Goal: Task Accomplishment & Management: Use online tool/utility

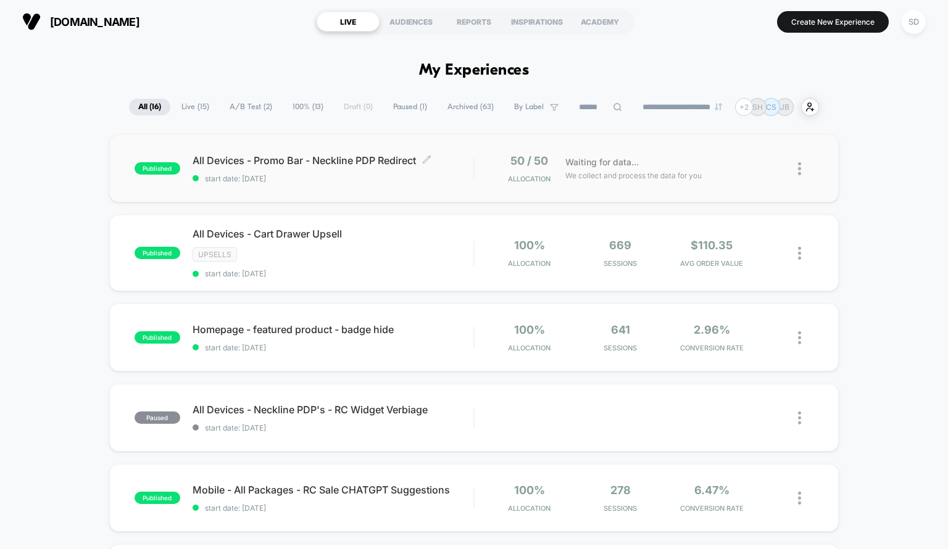
click at [444, 163] on span "All Devices - Promo Bar - Neckline PDP Redirect Click to edit experience details" at bounding box center [332, 160] width 281 height 12
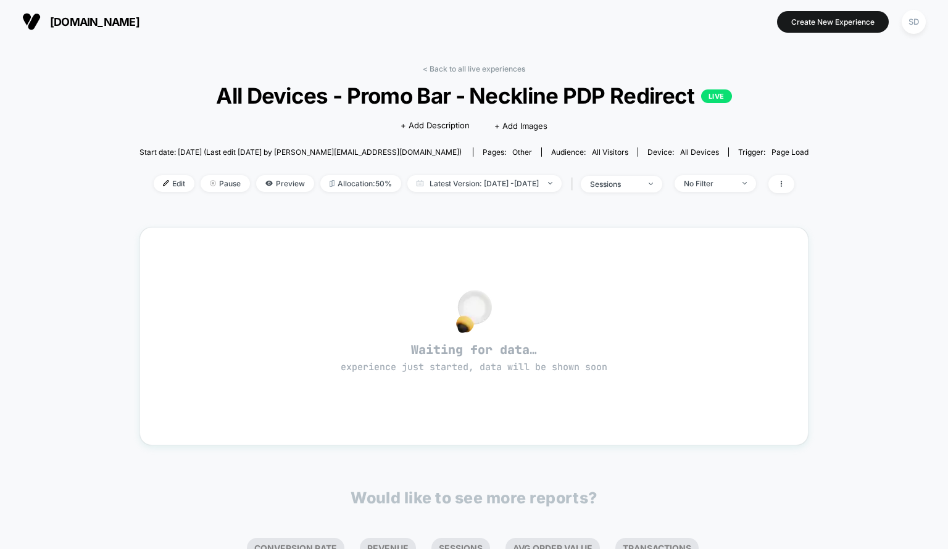
click at [432, 63] on div "< Back to all live experiences All Devices - Promo Bar - Neckline PDP Redirect …" at bounding box center [473, 376] width 669 height 640
click at [446, 65] on link "< Back to all live experiences" at bounding box center [474, 68] width 102 height 9
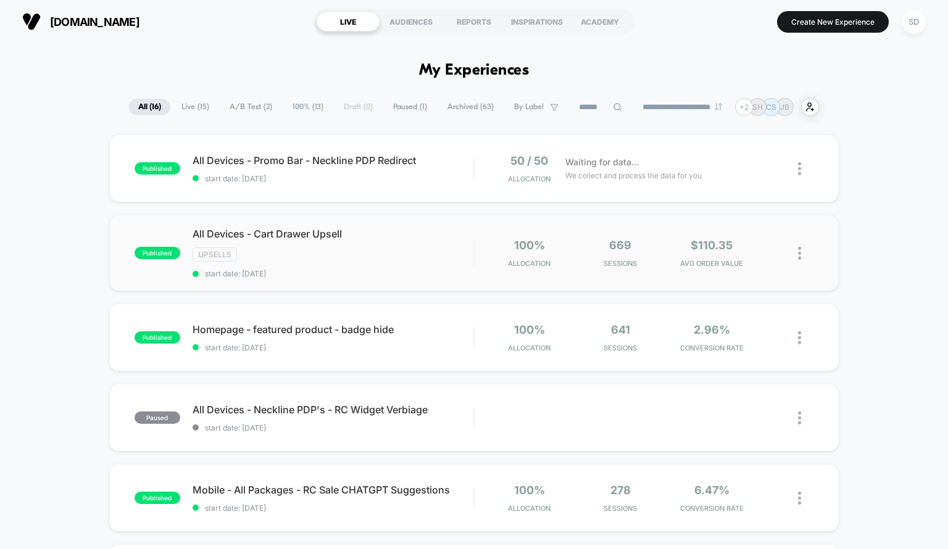
click at [490, 284] on div "published All Devices - Cart Drawer Upsell Upsells start date: 9/25/2025 100% A…" at bounding box center [474, 253] width 730 height 76
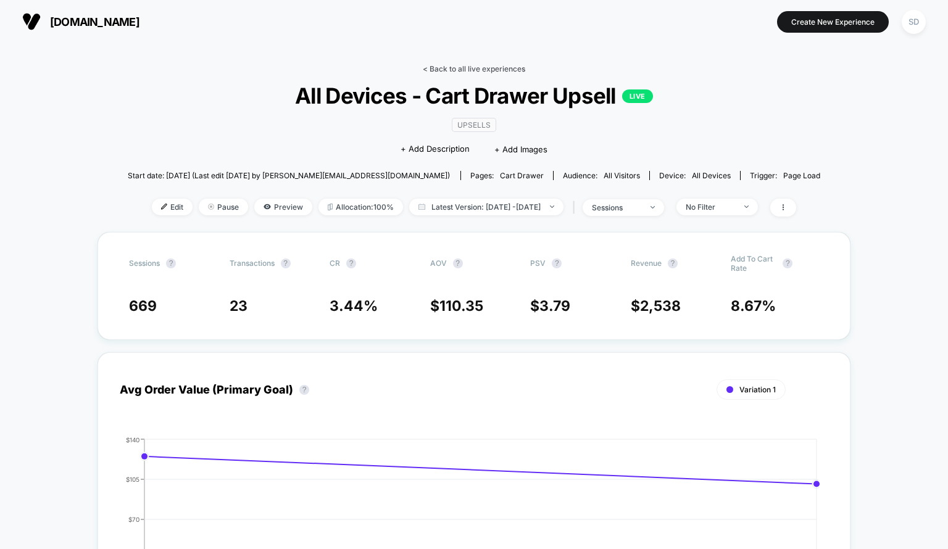
click at [469, 66] on link "< Back to all live experiences" at bounding box center [474, 68] width 102 height 9
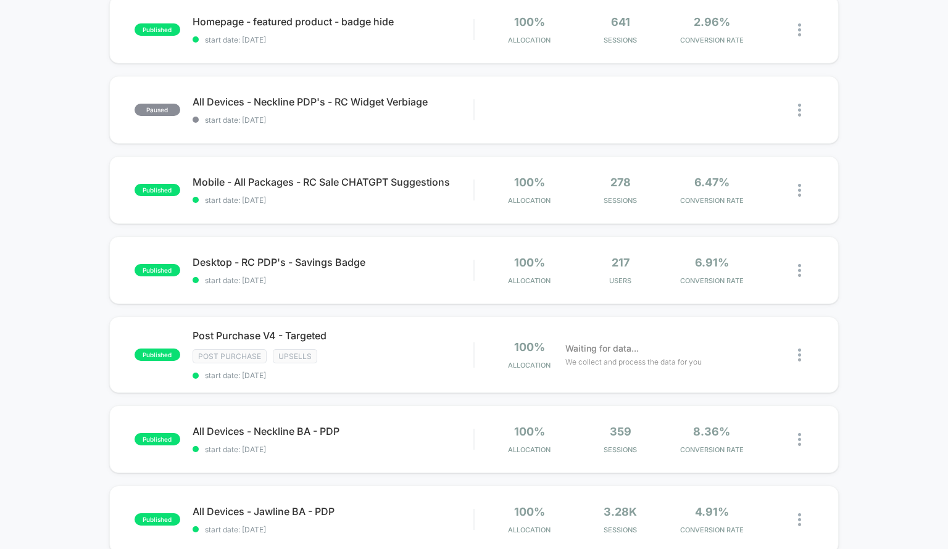
scroll to position [308, 0]
click at [391, 372] on span "start date: [DATE]" at bounding box center [332, 374] width 281 height 9
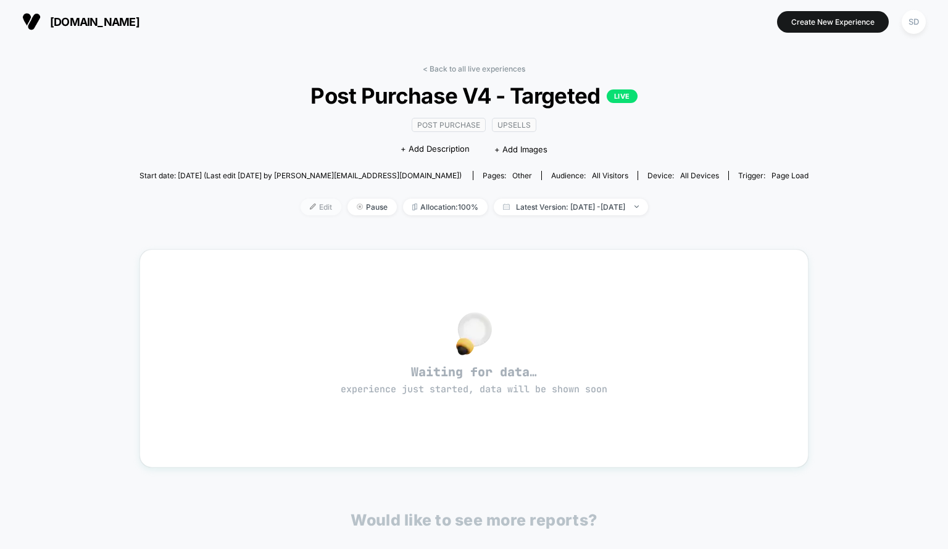
click at [300, 210] on span "Edit" at bounding box center [320, 207] width 41 height 17
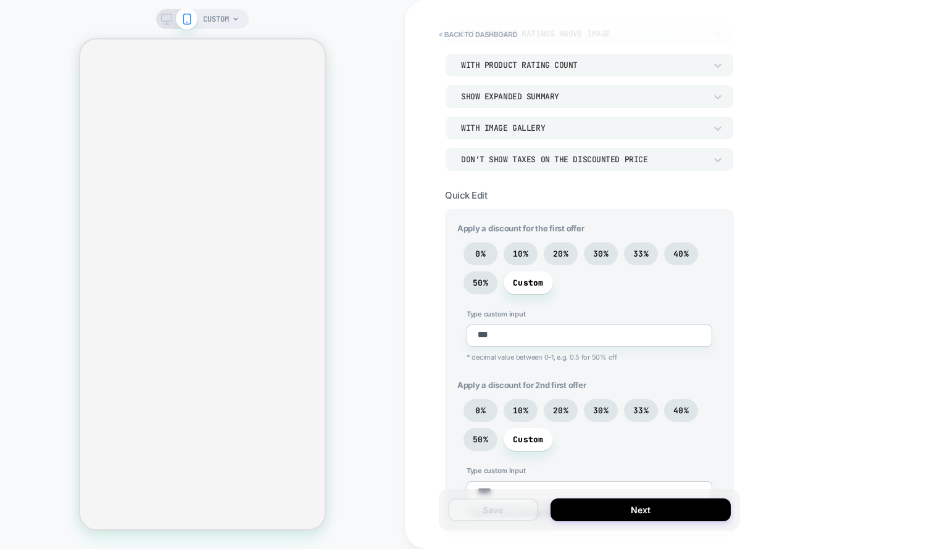
scroll to position [250, 0]
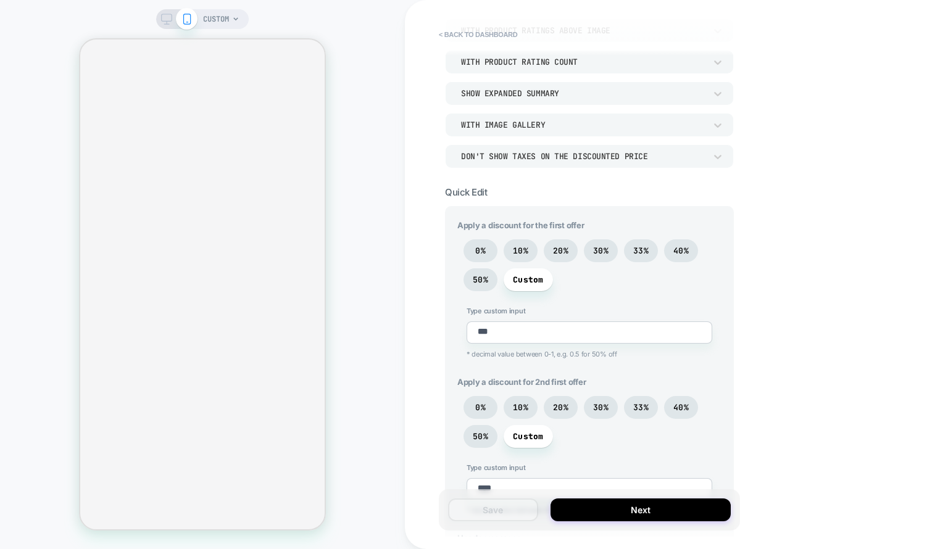
click at [579, 347] on div "Type custom input *** * decimal value between 0-1, e.g. 0.5 for 50% off" at bounding box center [589, 336] width 264 height 58
type textarea "*"
type textarea "****"
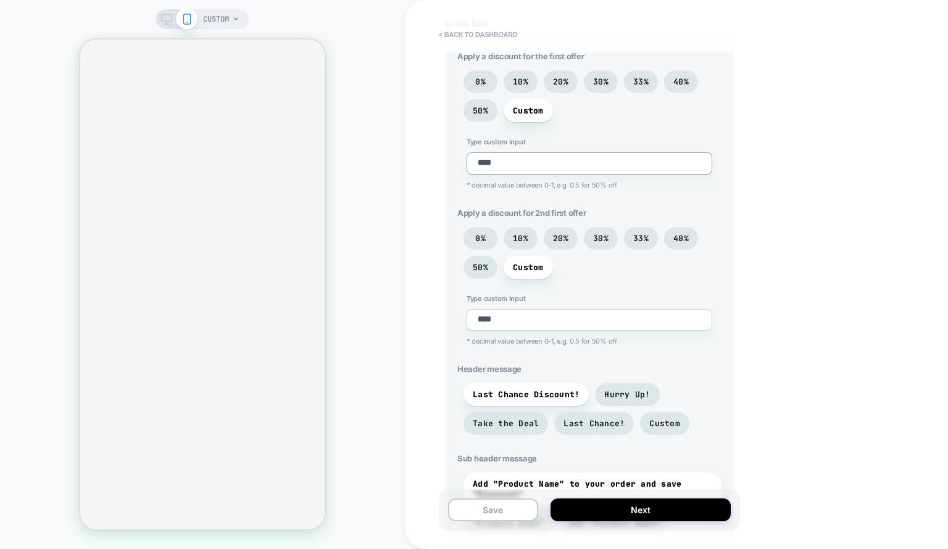
scroll to position [343, 0]
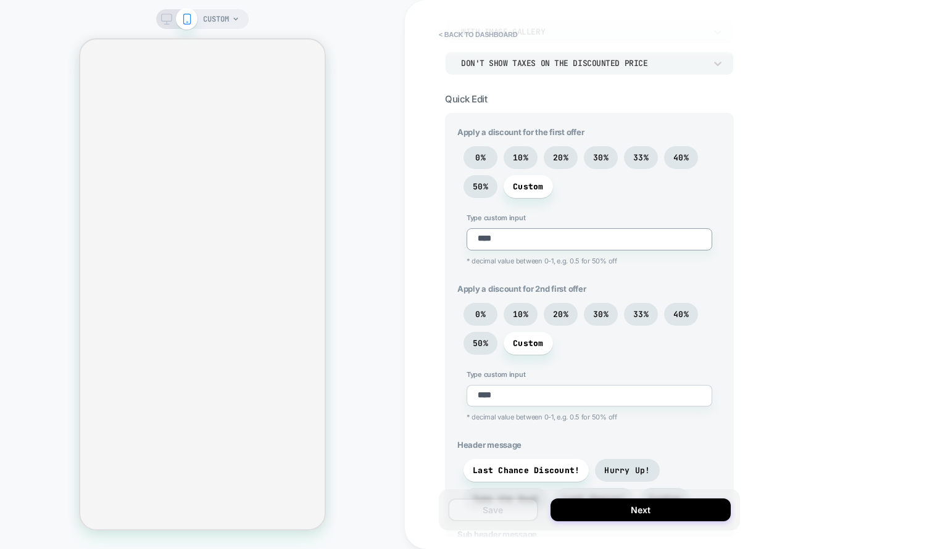
type textarea "*"
type textarea "***"
type textarea "*"
type textarea "****"
type textarea "*"
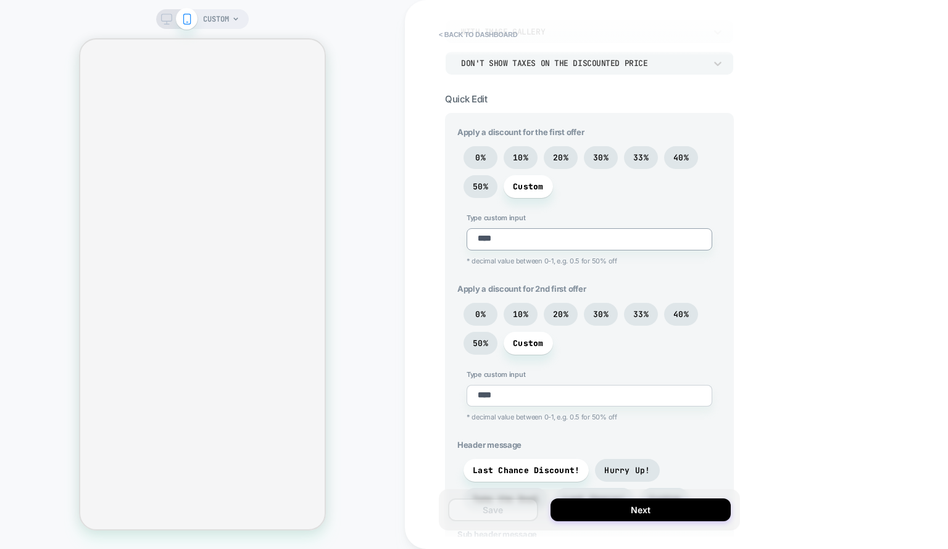
type textarea "***"
type textarea "*"
type textarea "****"
type textarea "*"
type textarea "***"
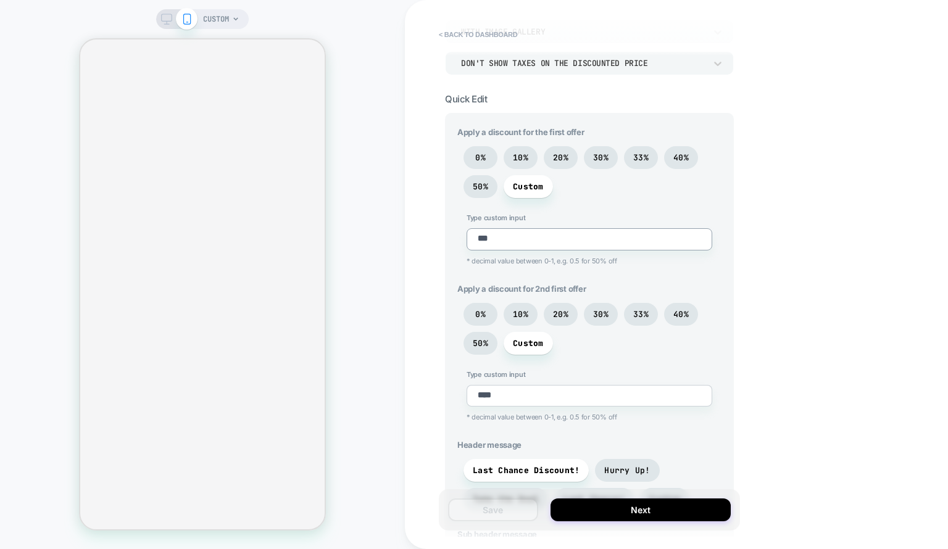
type textarea "*"
type textarea "****"
click at [523, 513] on button "Save" at bounding box center [493, 509] width 90 height 23
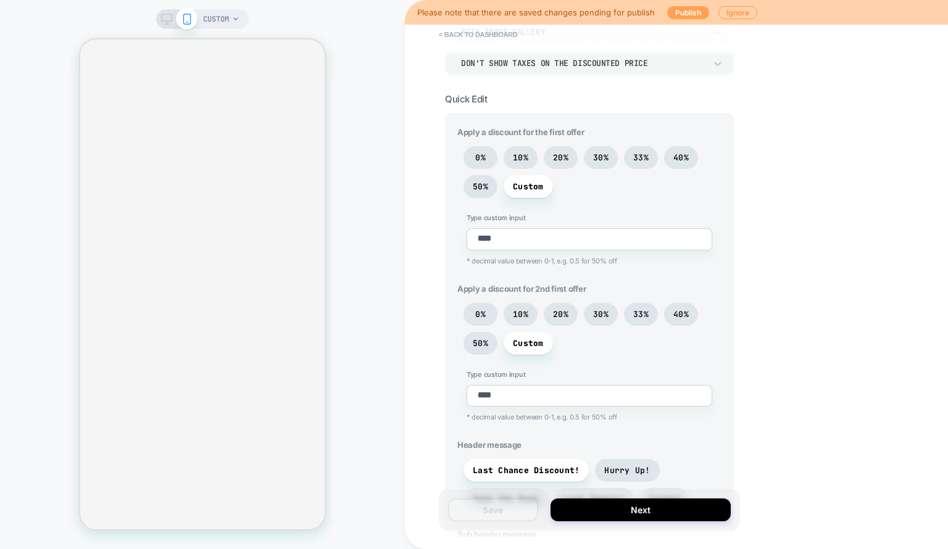
click at [679, 8] on button "Publish" at bounding box center [688, 12] width 42 height 13
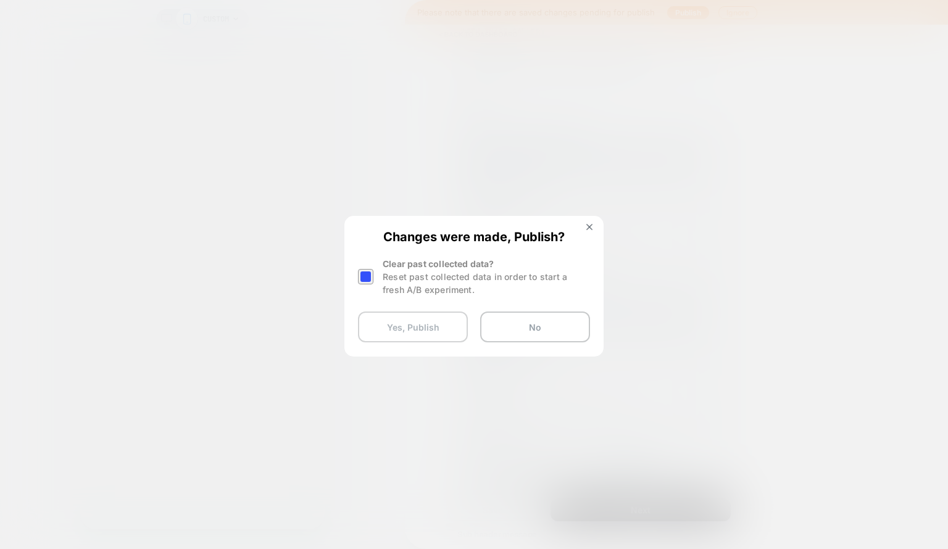
click at [415, 324] on button "Yes, Publish" at bounding box center [413, 327] width 110 height 31
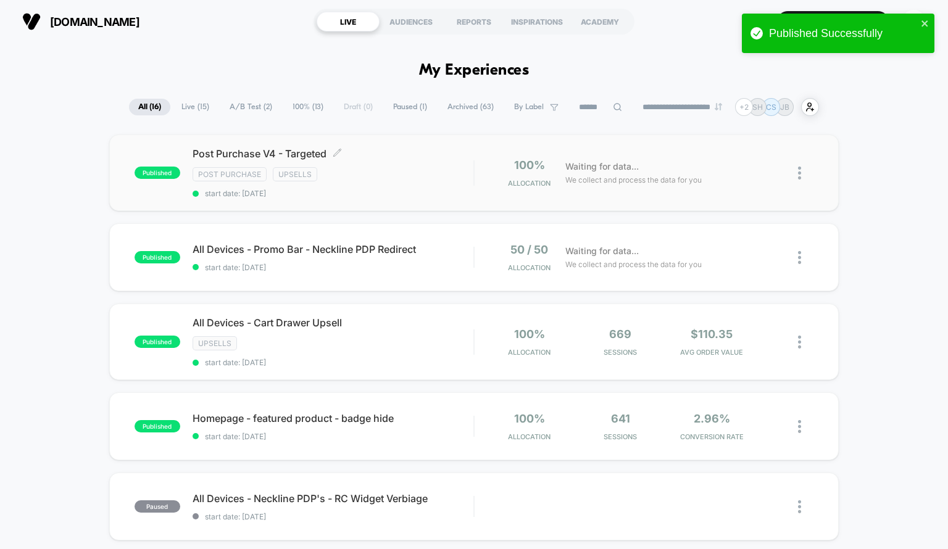
click at [442, 185] on div "Post Purchase V4 - Targeted Click to edit experience details Click to edit expe…" at bounding box center [332, 172] width 281 height 51
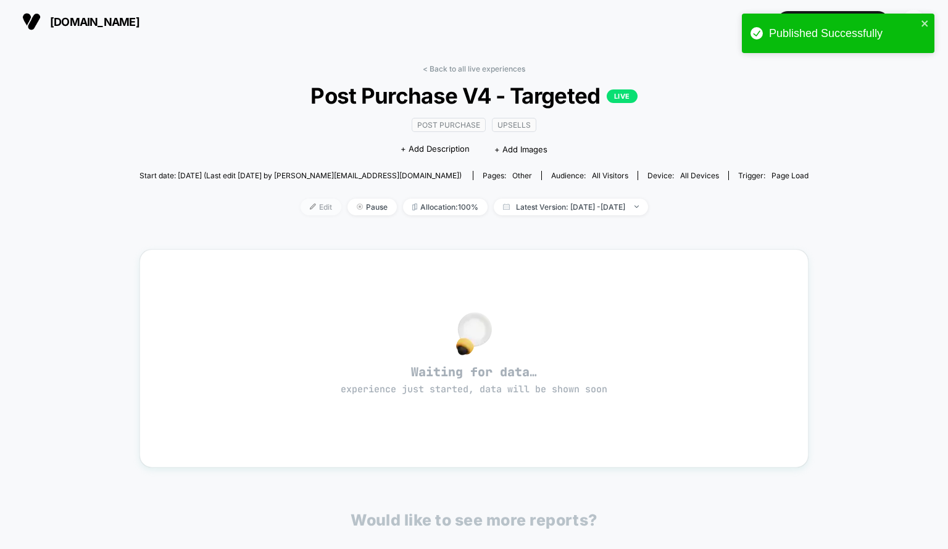
click at [300, 207] on span "Edit" at bounding box center [320, 207] width 41 height 17
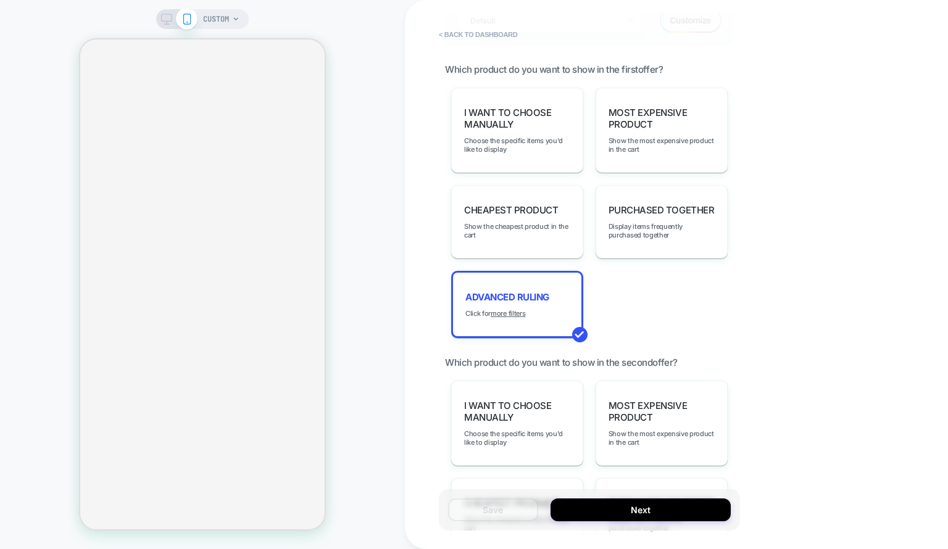
scroll to position [1132, 0]
click at [513, 284] on div "Advanced Ruling Click for more filters" at bounding box center [517, 303] width 132 height 67
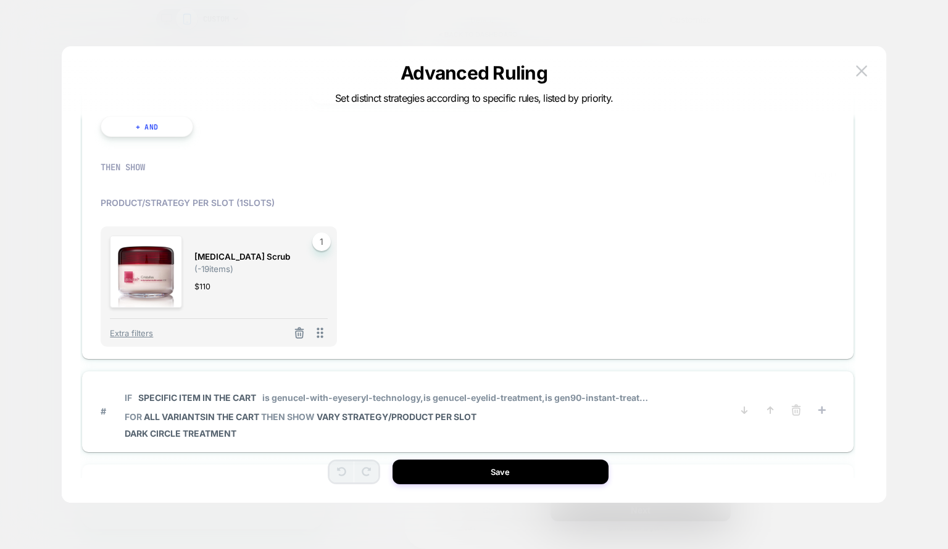
scroll to position [365, 0]
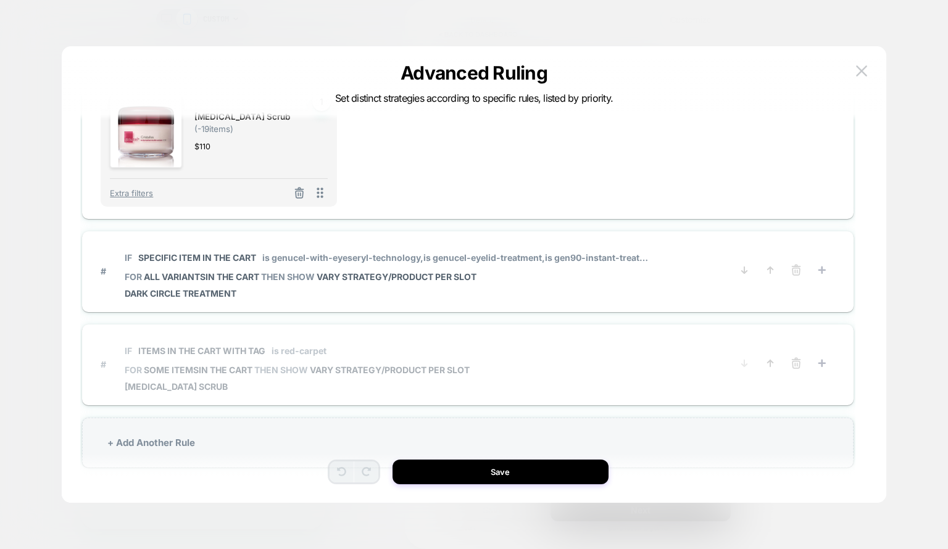
click at [550, 371] on span "# IF Items in the cart with tag is red-carpet FOR some items IN THE CART THEN S…" at bounding box center [416, 364] width 630 height 55
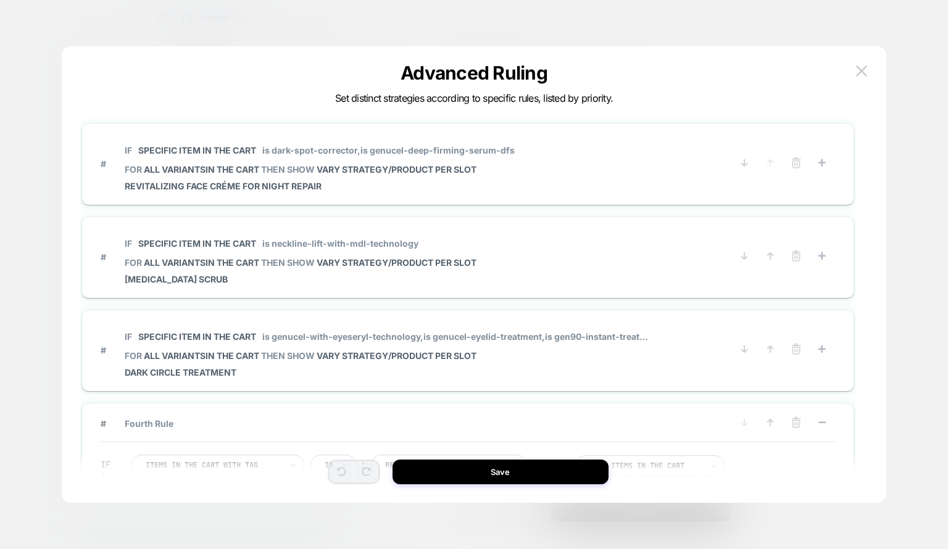
scroll to position [0, 0]
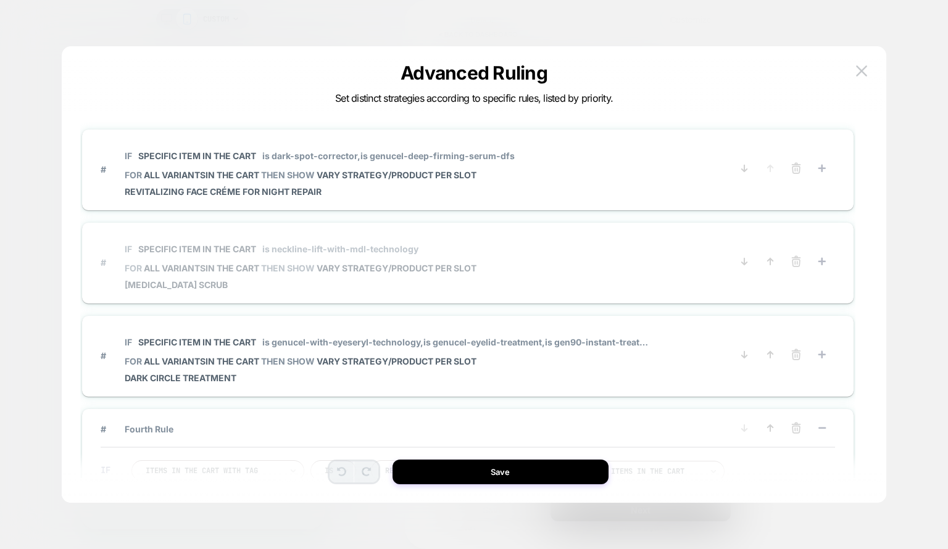
click at [589, 273] on span "# IF Specific item in the cart is neckline-lift-with-mdl-technology FOR all var…" at bounding box center [416, 262] width 630 height 55
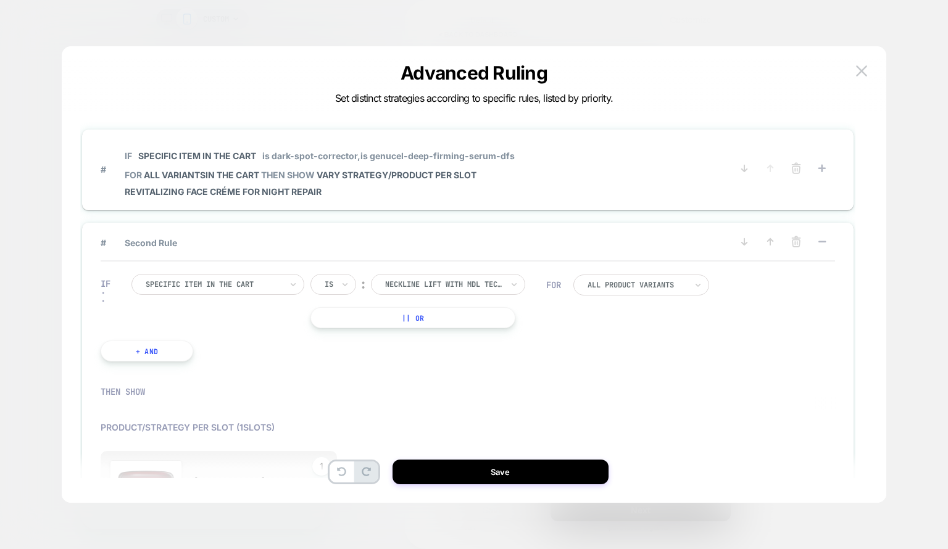
click at [445, 326] on button "|| Or" at bounding box center [412, 317] width 205 height 21
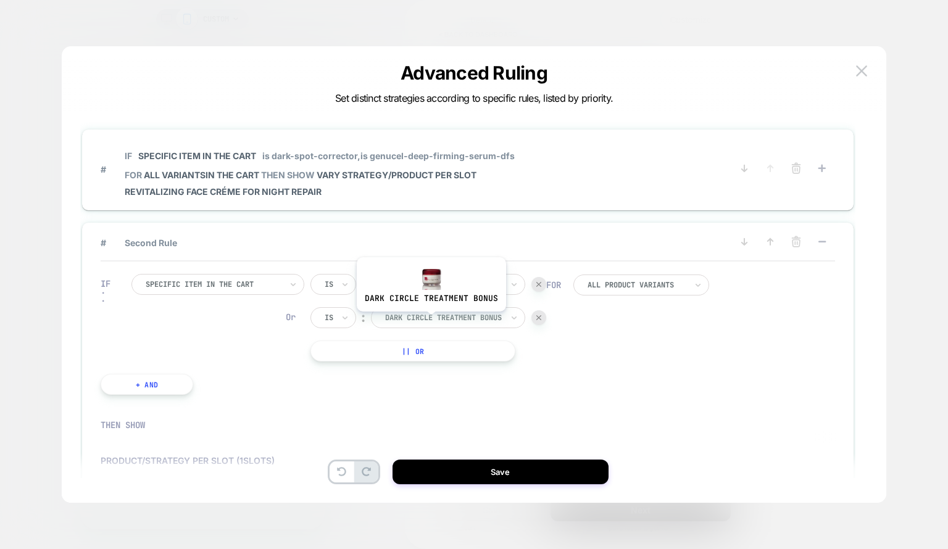
click at [424, 321] on div at bounding box center [443, 317] width 117 height 11
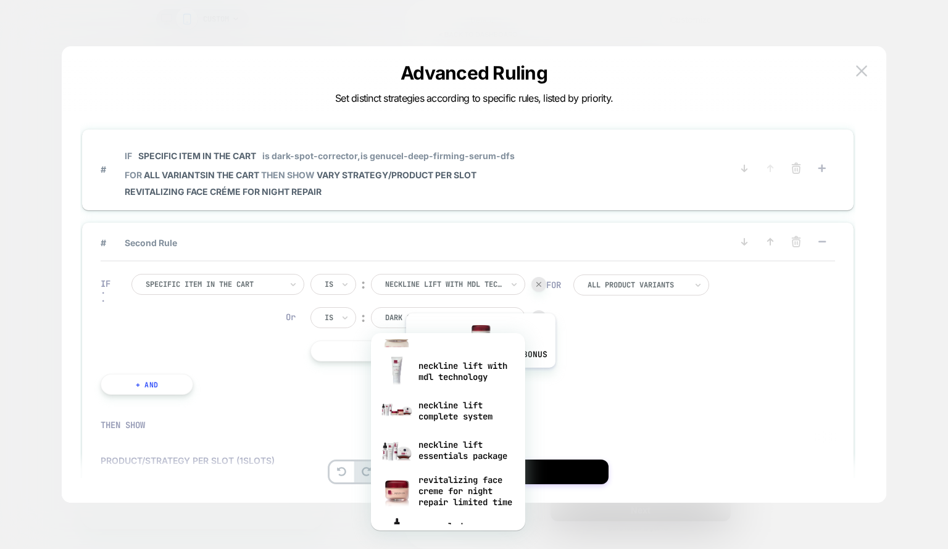
scroll to position [697, 0]
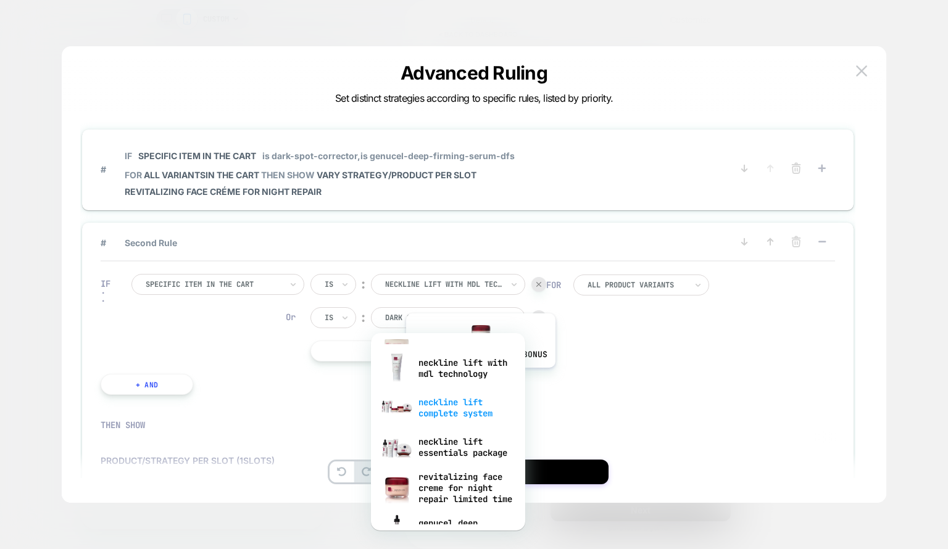
click at [477, 416] on div "neckline lift complete system" at bounding box center [448, 407] width 142 height 39
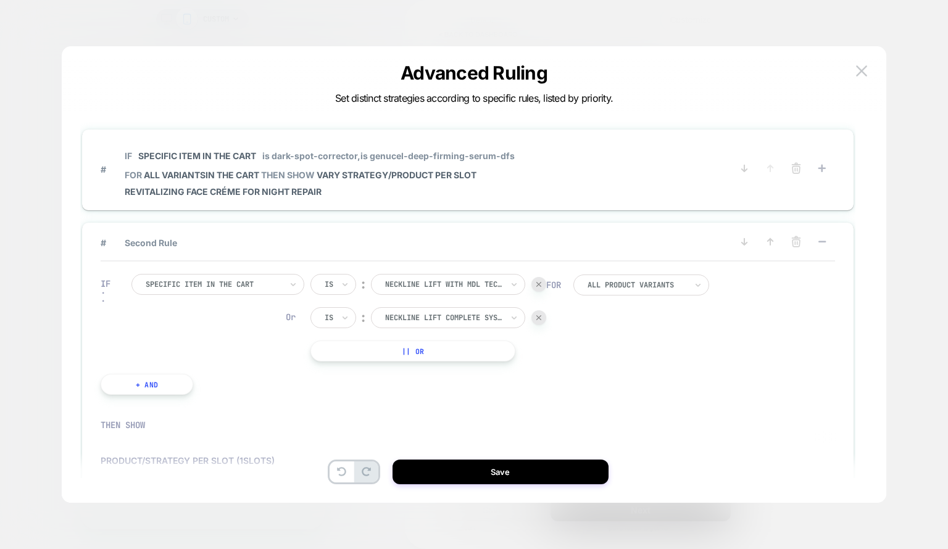
click at [409, 349] on button "|| Or" at bounding box center [412, 351] width 205 height 21
click at [427, 350] on div at bounding box center [443, 350] width 117 height 11
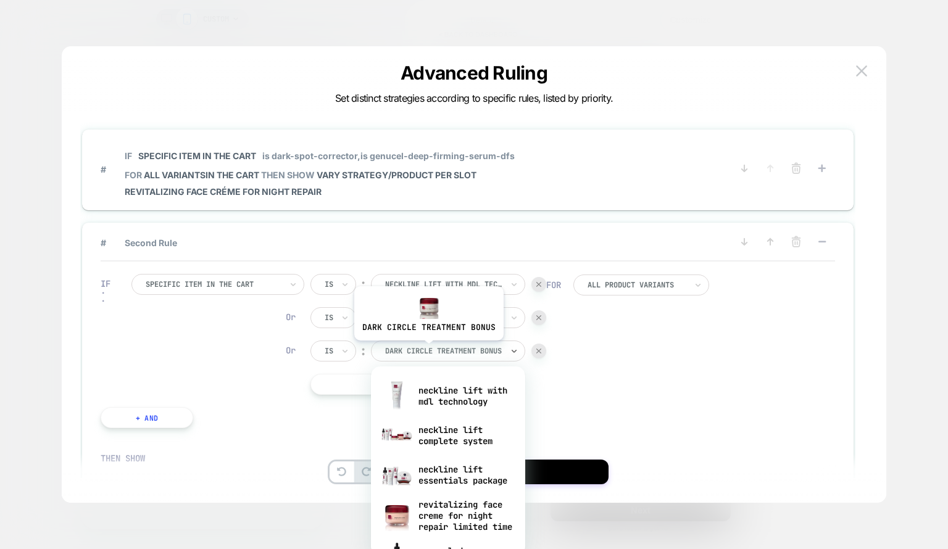
scroll to position [707, 0]
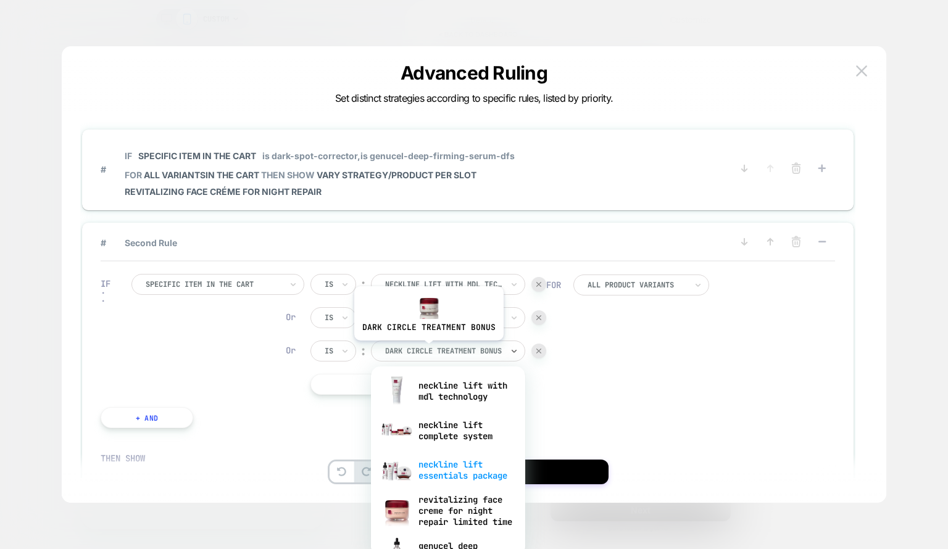
click at [483, 482] on div "neckline lift essentials package" at bounding box center [448, 469] width 142 height 39
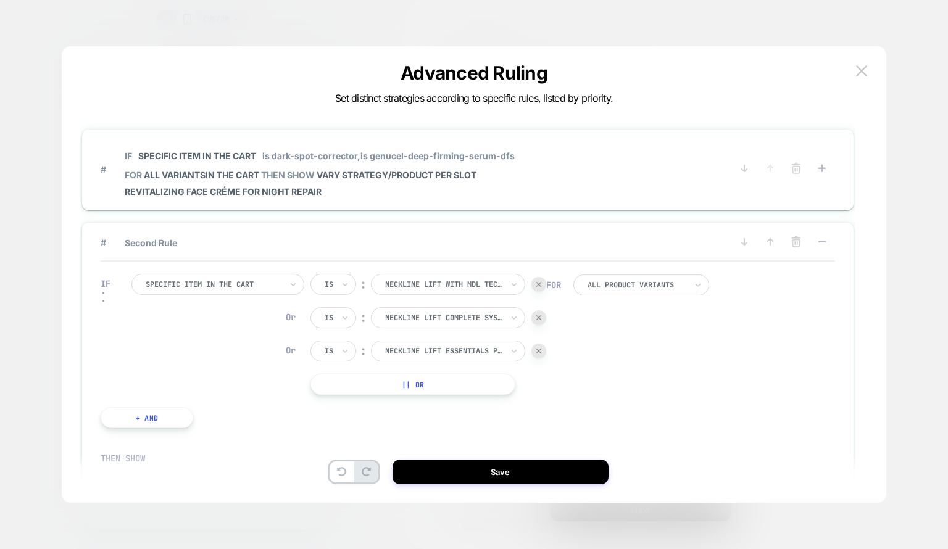
click at [462, 393] on button "|| Or" at bounding box center [412, 384] width 205 height 21
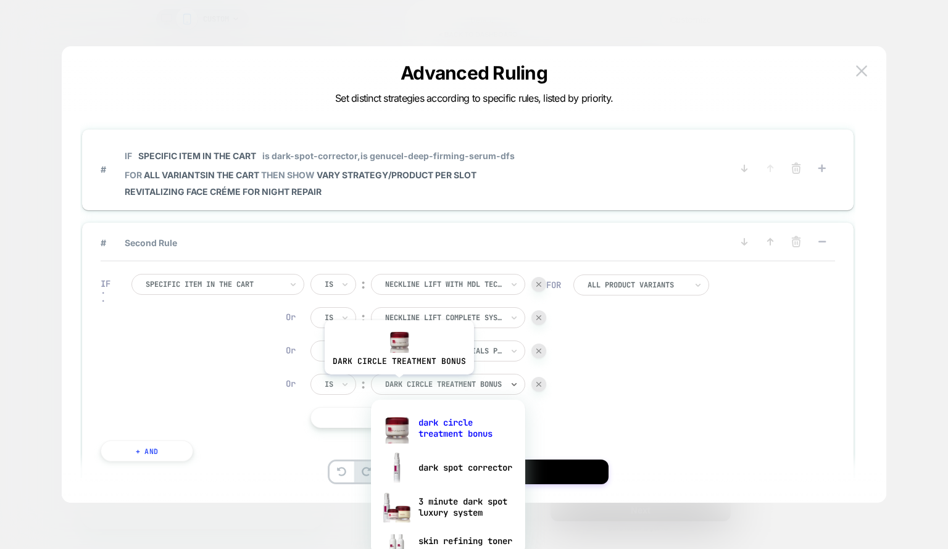
click at [397, 384] on div at bounding box center [443, 384] width 117 height 11
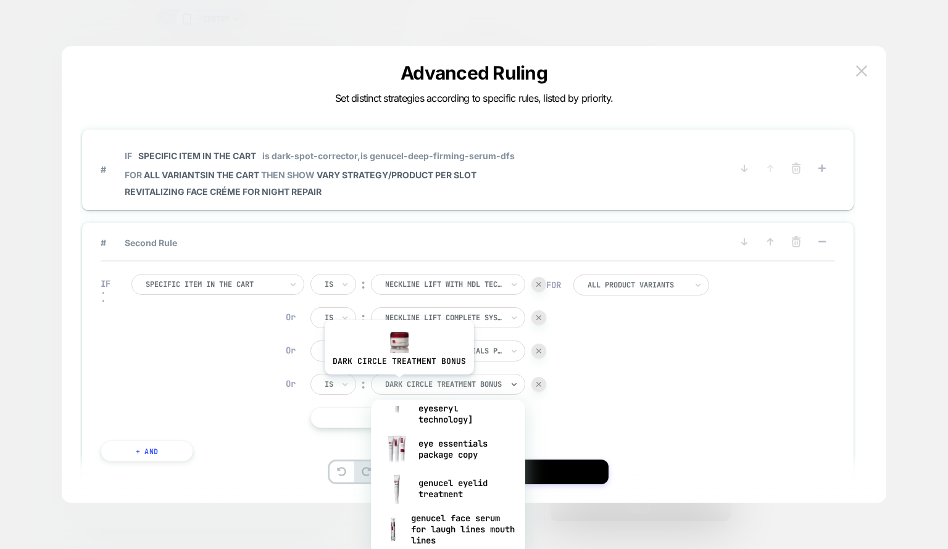
scroll to position [241, 0]
click at [473, 468] on div "eye essentials package copy" at bounding box center [448, 448] width 142 height 39
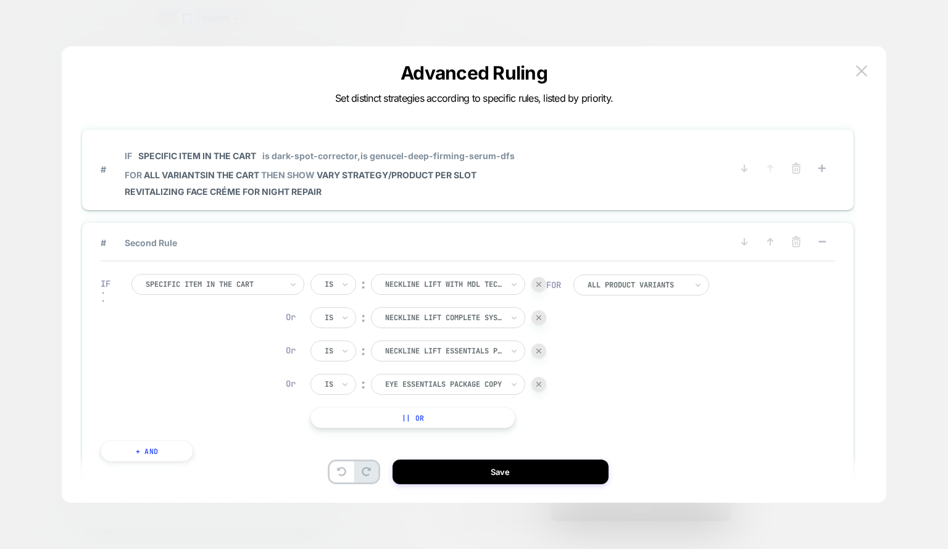
click at [437, 420] on button "|| Or" at bounding box center [412, 417] width 205 height 21
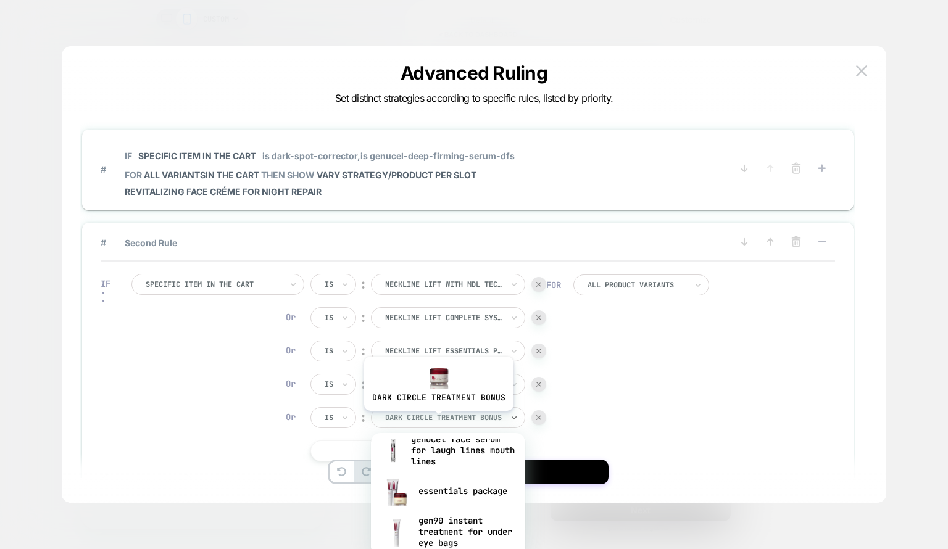
scroll to position [358, 0]
click at [492, 497] on div "essentials package" at bounding box center [448, 485] width 142 height 39
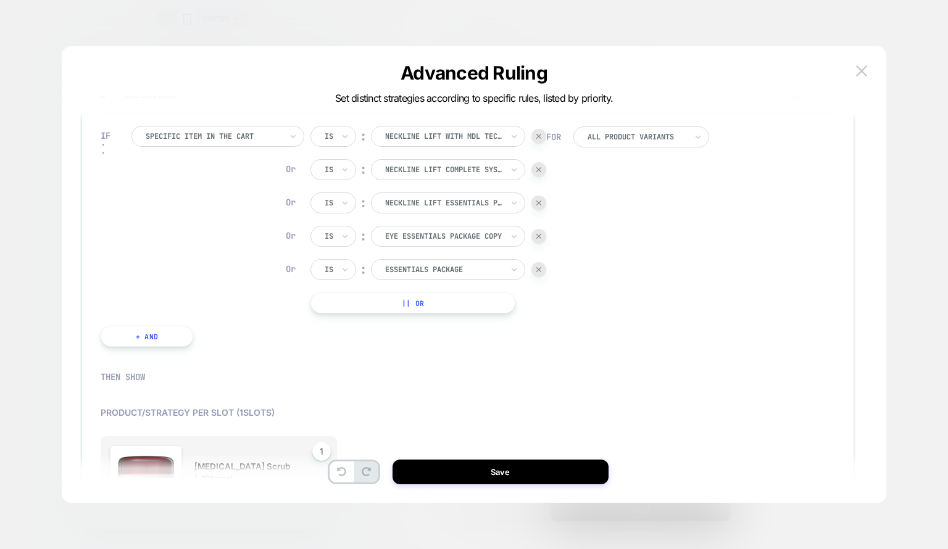
scroll to position [148, 0]
click at [420, 299] on button "|| Or" at bounding box center [412, 302] width 205 height 21
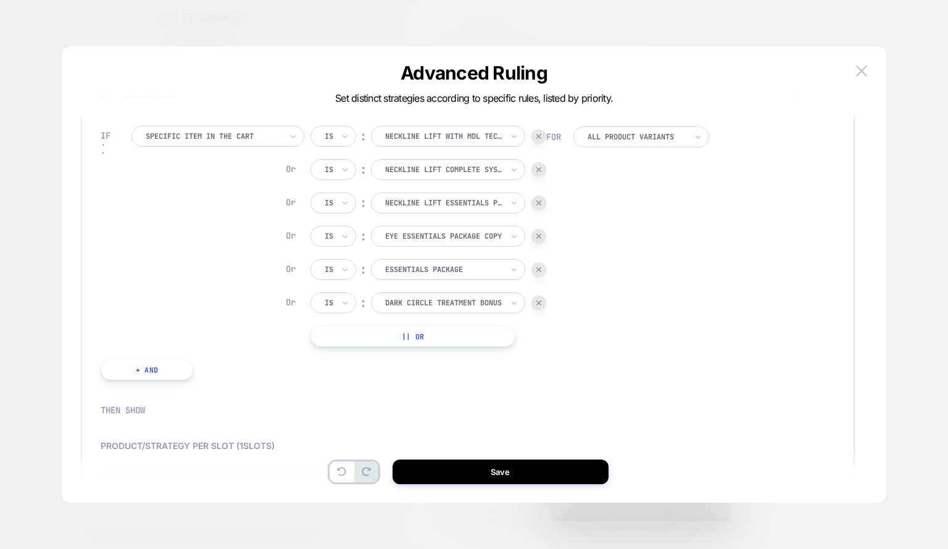
click at [540, 308] on div at bounding box center [538, 303] width 15 height 15
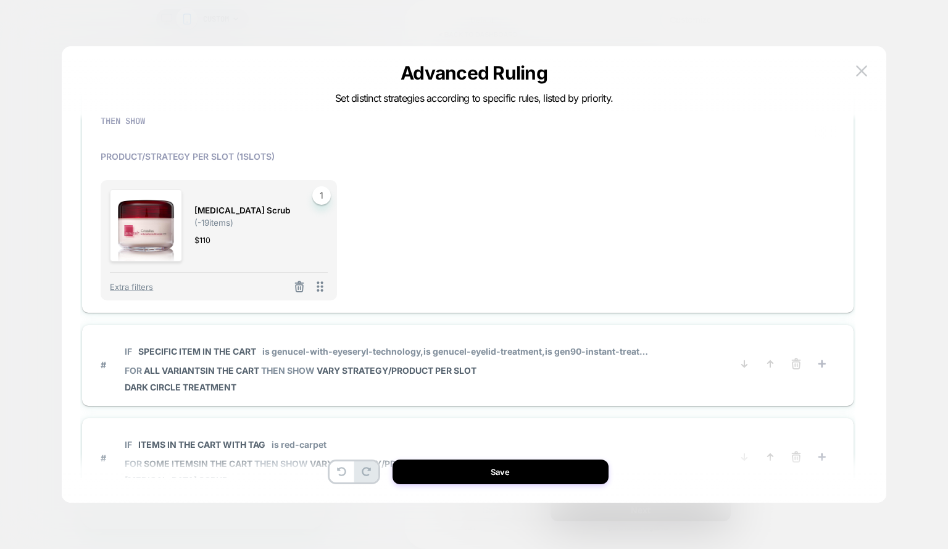
scroll to position [452, 0]
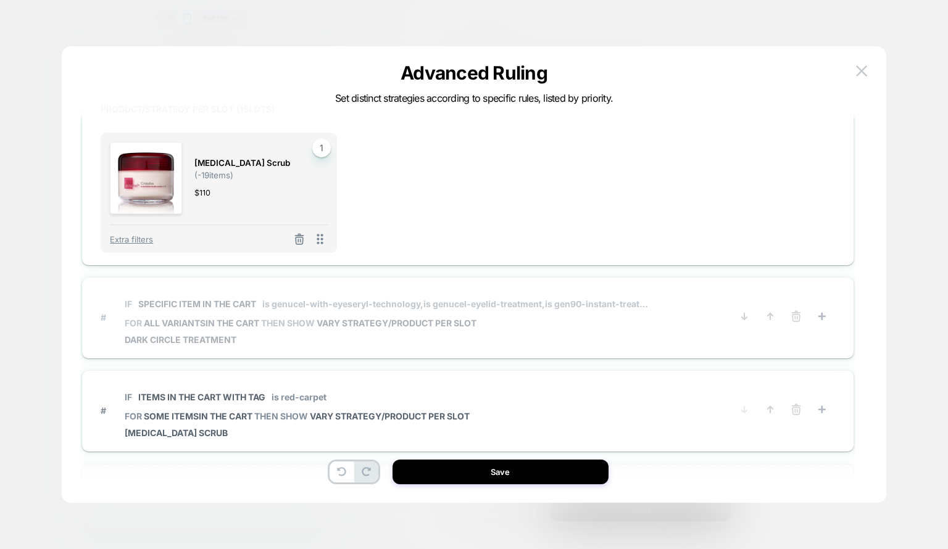
click at [607, 344] on span "Dark Circle Treatment" at bounding box center [388, 339] width 526 height 10
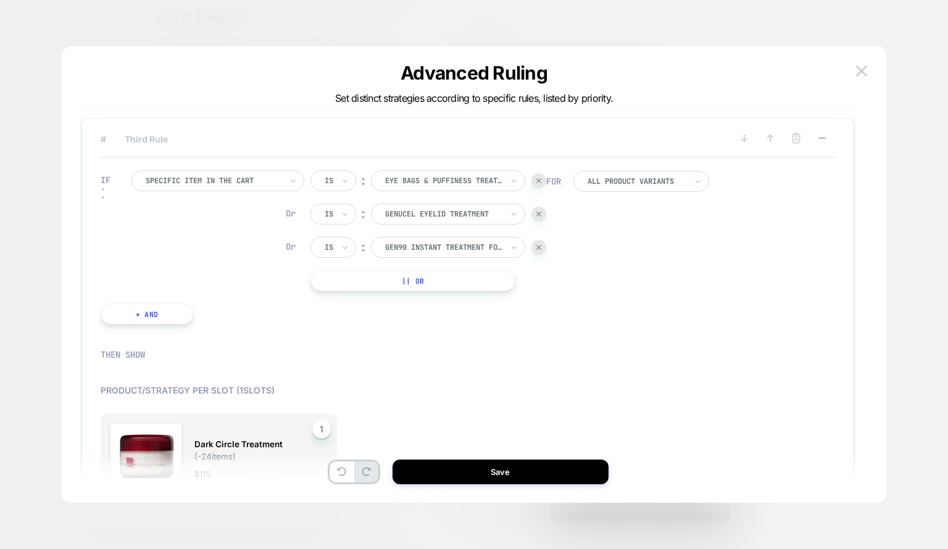
scroll to position [196, 0]
click at [432, 278] on button "|| Or" at bounding box center [412, 281] width 205 height 21
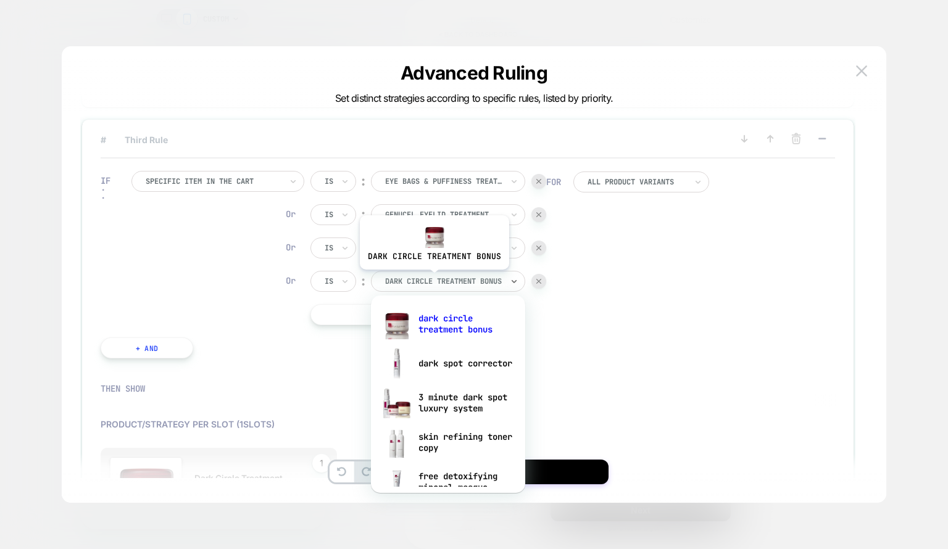
click at [432, 279] on div at bounding box center [443, 281] width 117 height 11
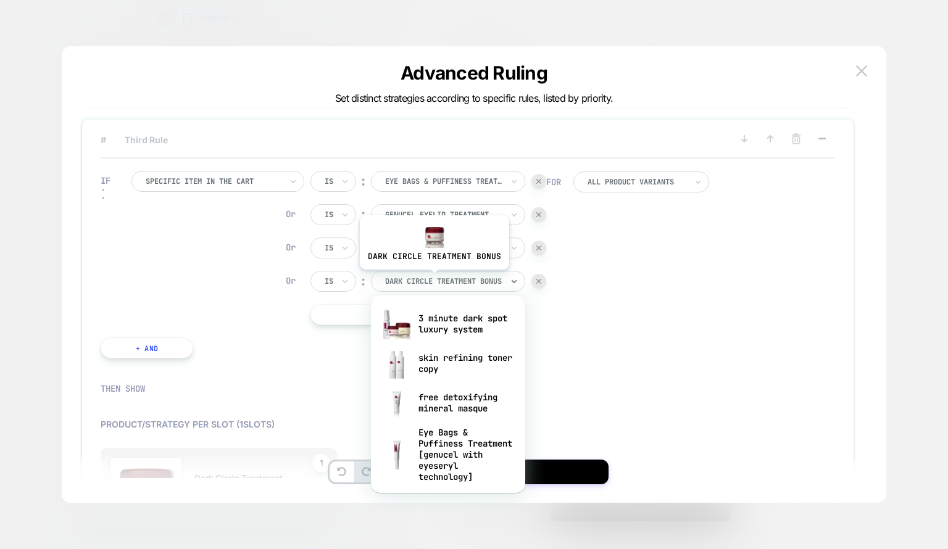
scroll to position [0, 0]
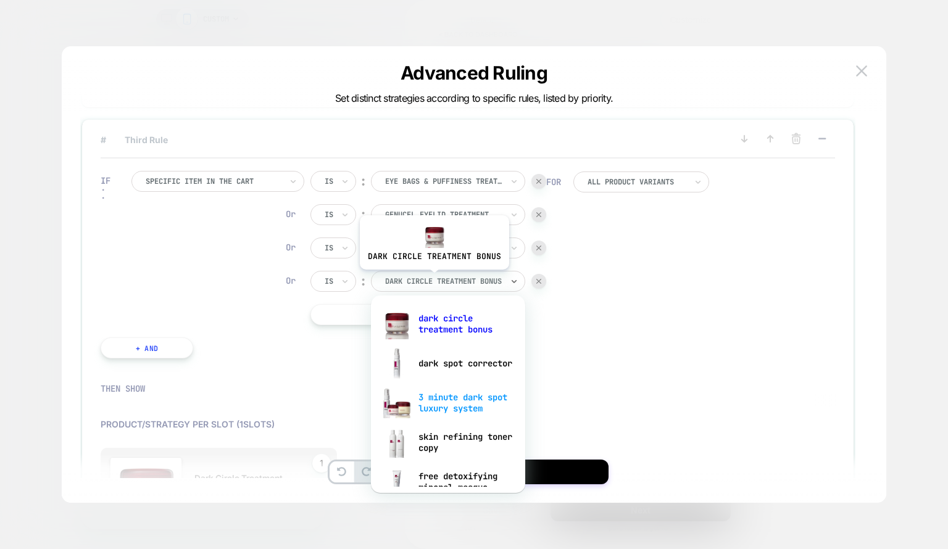
click at [485, 410] on div "3 minute dark spot luxury system" at bounding box center [448, 402] width 142 height 39
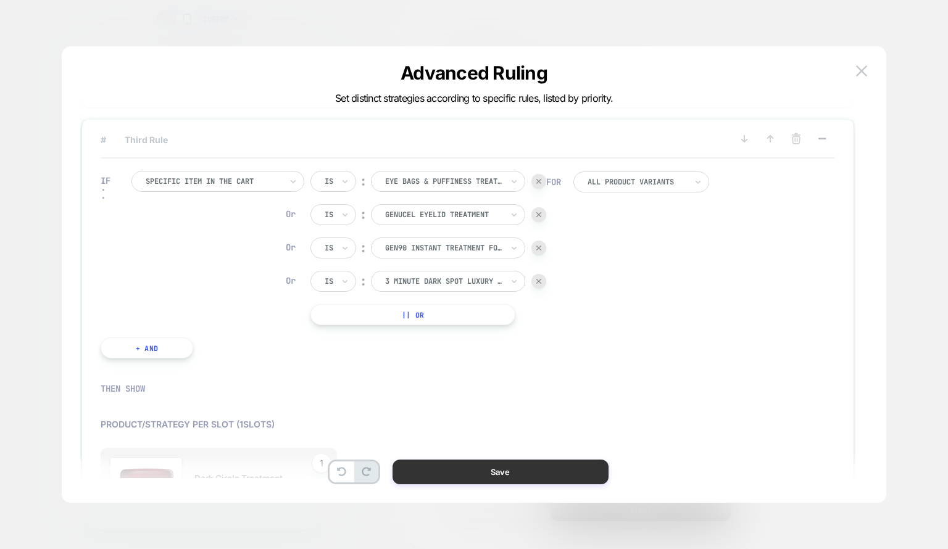
click at [465, 462] on button "Save" at bounding box center [500, 472] width 216 height 25
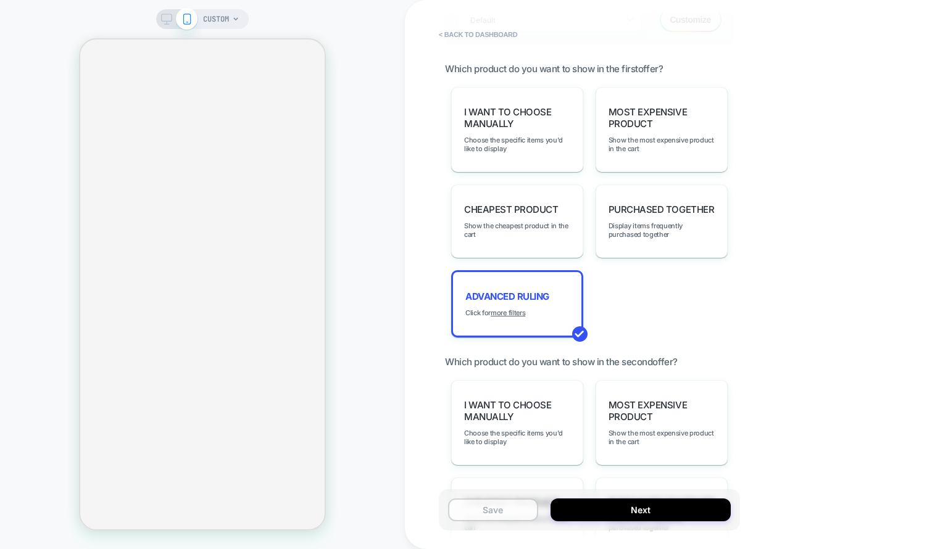
click at [507, 505] on button "Save" at bounding box center [493, 509] width 90 height 23
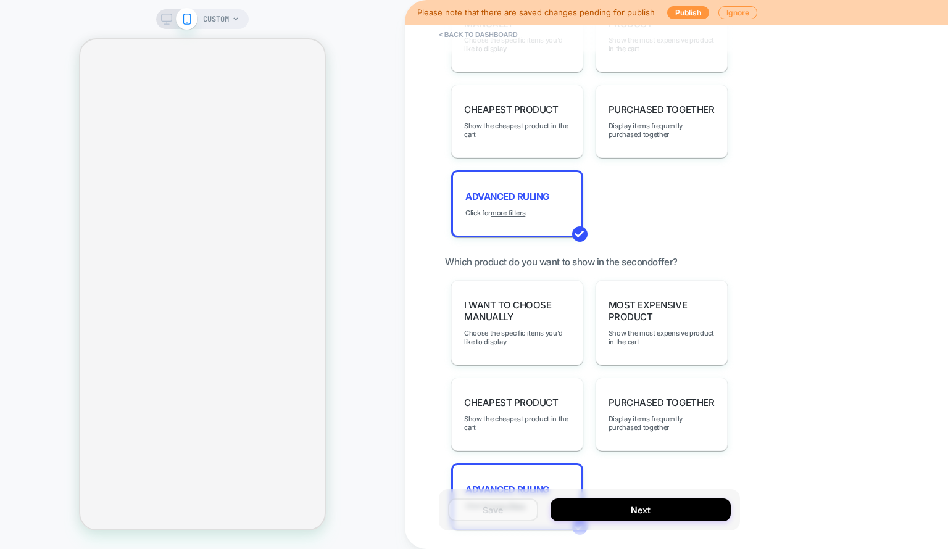
scroll to position [1324, 0]
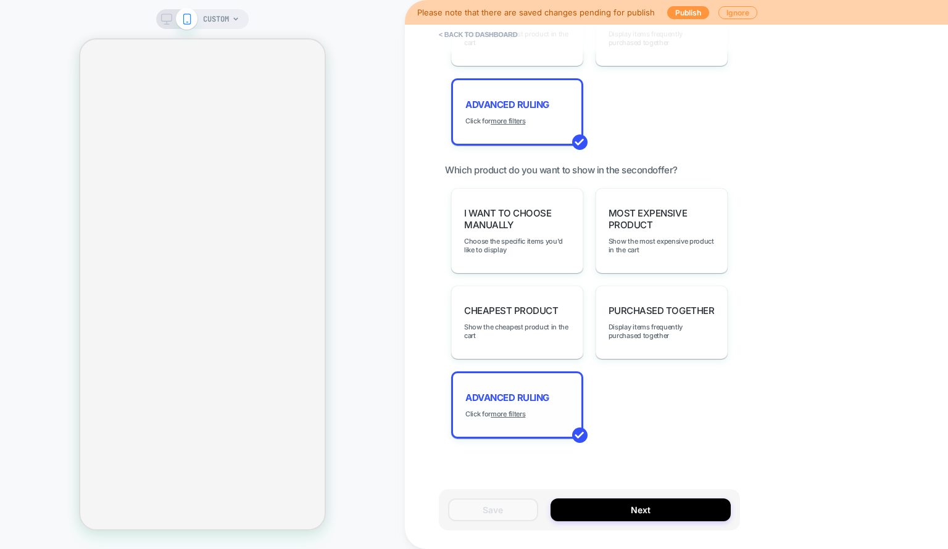
click at [540, 398] on div "Advanced Ruling Click for more filters" at bounding box center [517, 404] width 132 height 67
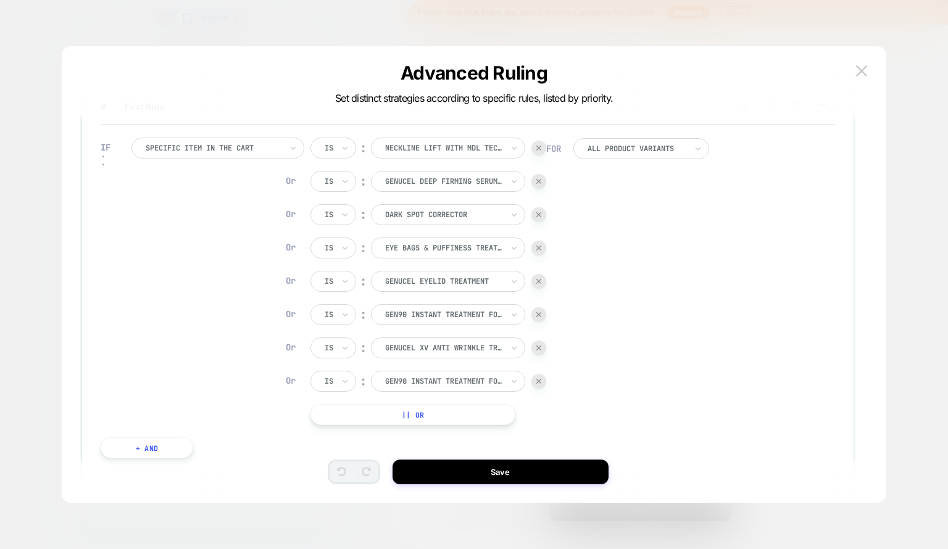
scroll to position [37, 0]
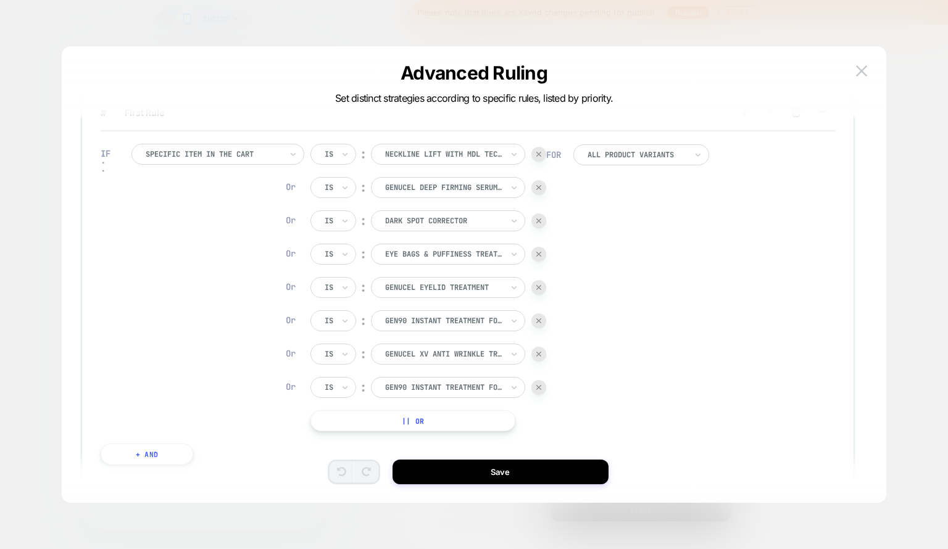
click at [397, 413] on button "|| Or" at bounding box center [412, 420] width 205 height 21
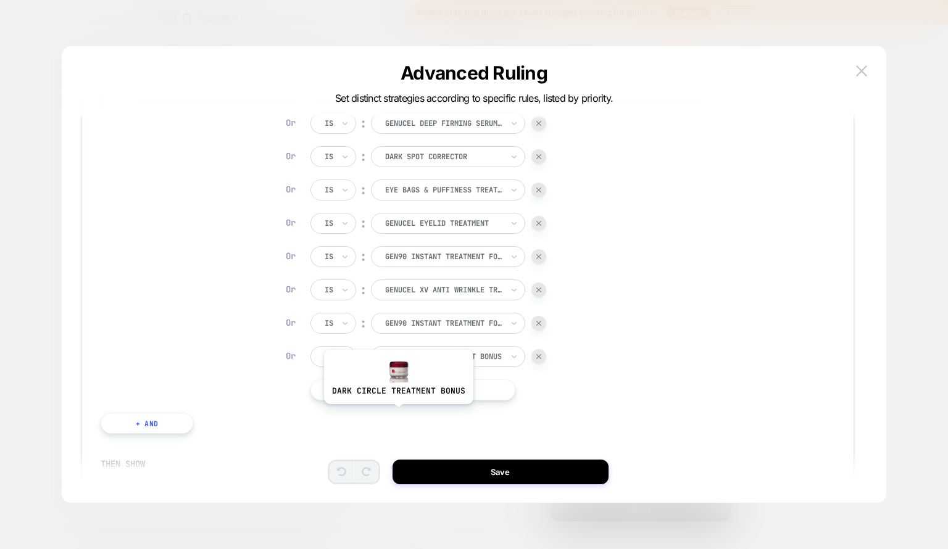
scroll to position [119, 0]
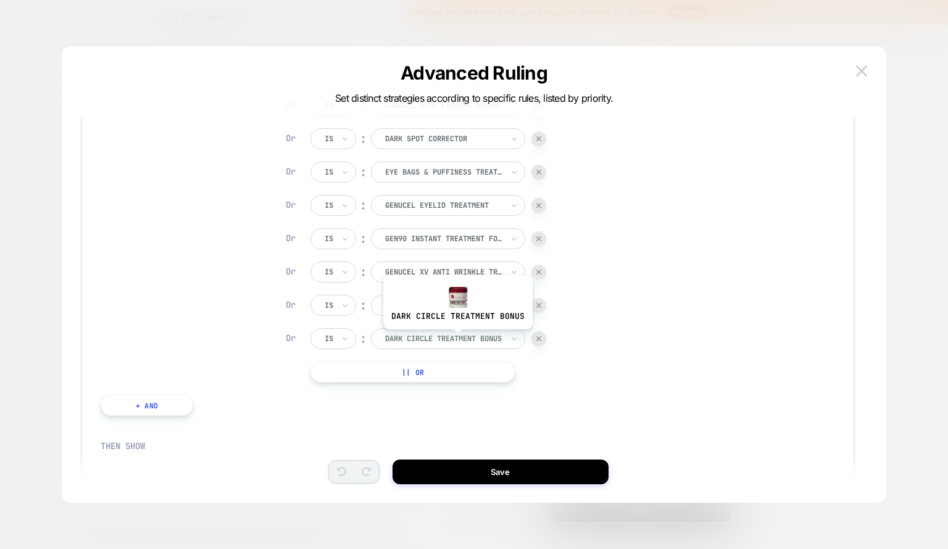
click at [456, 339] on div at bounding box center [443, 338] width 117 height 11
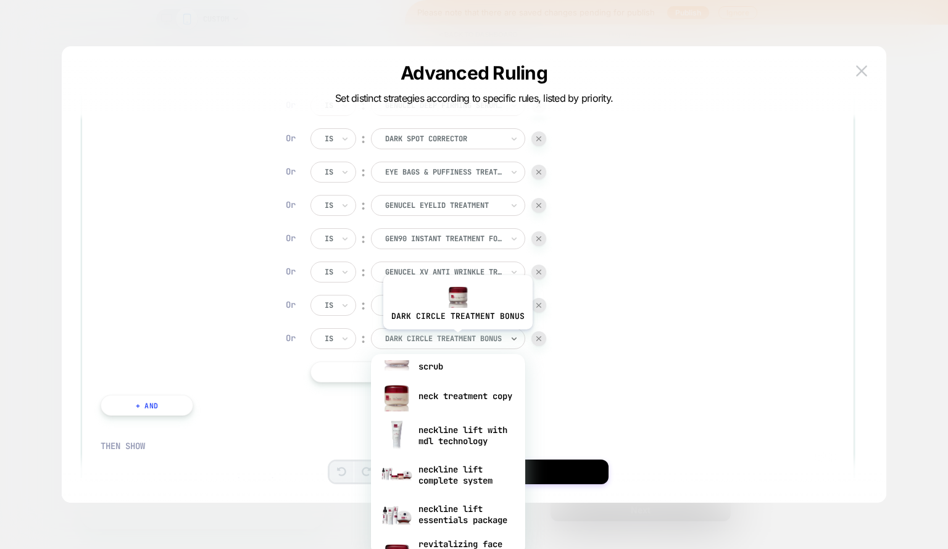
scroll to position [652, 0]
click at [489, 435] on div "neckline lift with mdl technology" at bounding box center [448, 433] width 142 height 39
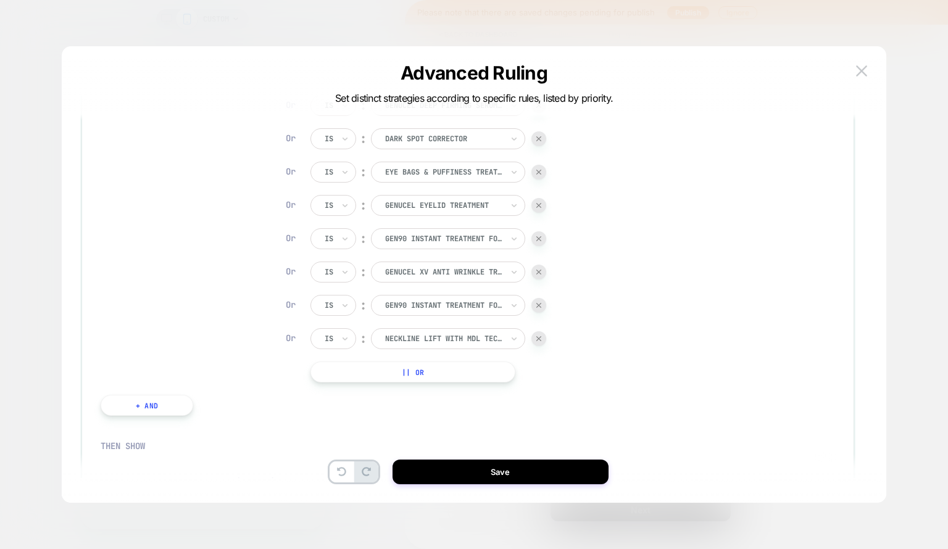
click at [424, 371] on button "|| Or" at bounding box center [412, 372] width 205 height 21
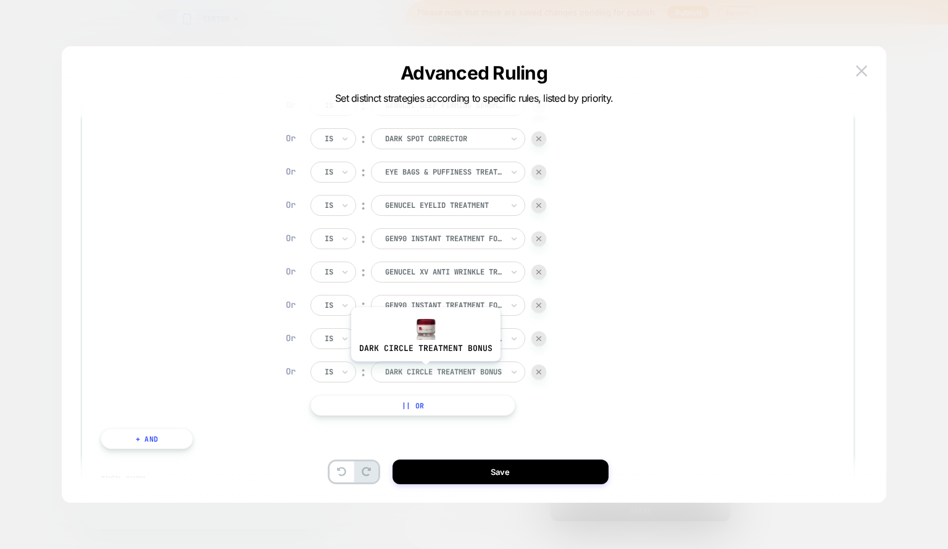
click at [424, 371] on div at bounding box center [443, 371] width 117 height 11
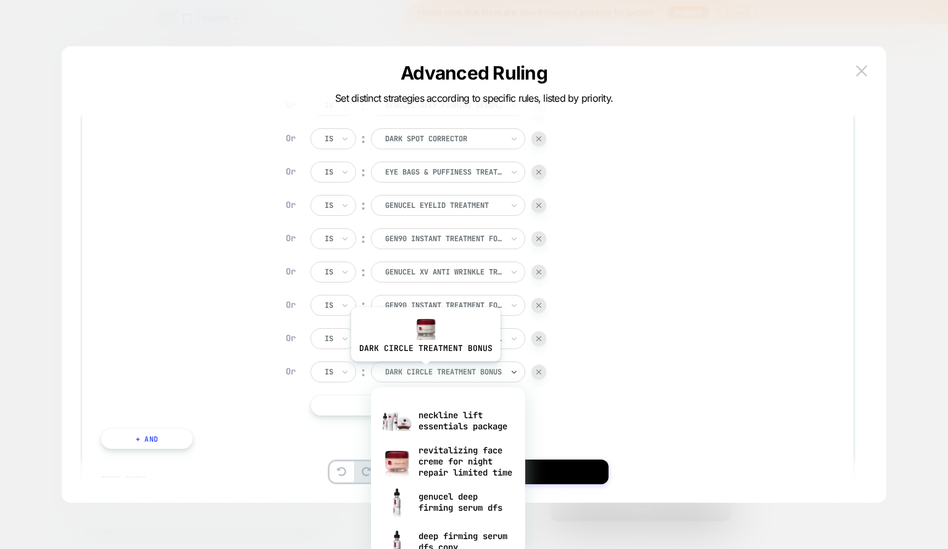
scroll to position [738, 0]
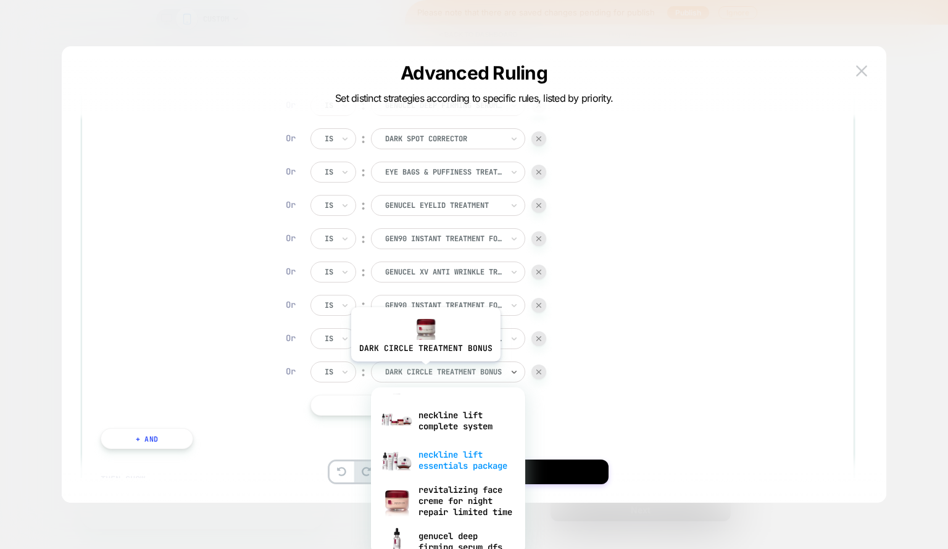
click at [487, 468] on div "neckline lift essentials package" at bounding box center [448, 459] width 142 height 39
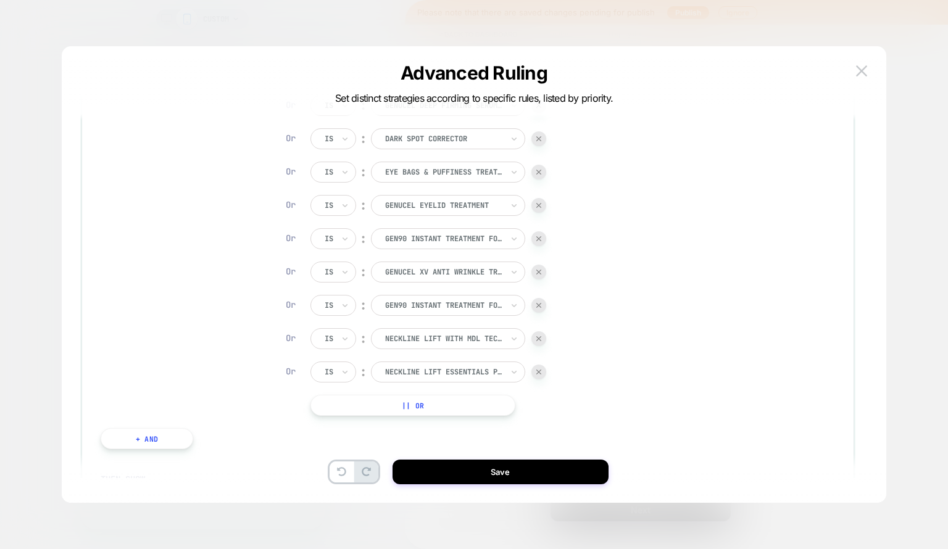
click at [442, 410] on button "|| Or" at bounding box center [412, 405] width 205 height 21
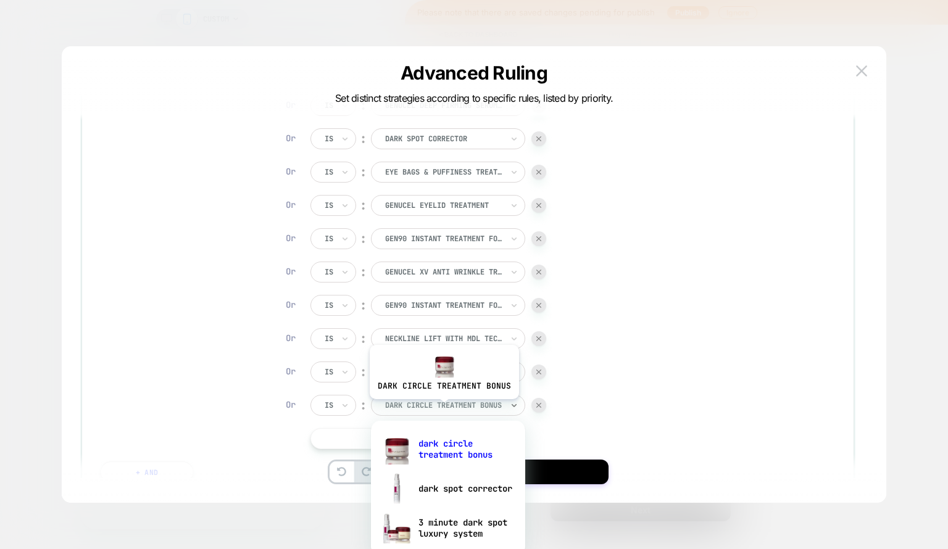
click at [442, 408] on div at bounding box center [443, 405] width 117 height 11
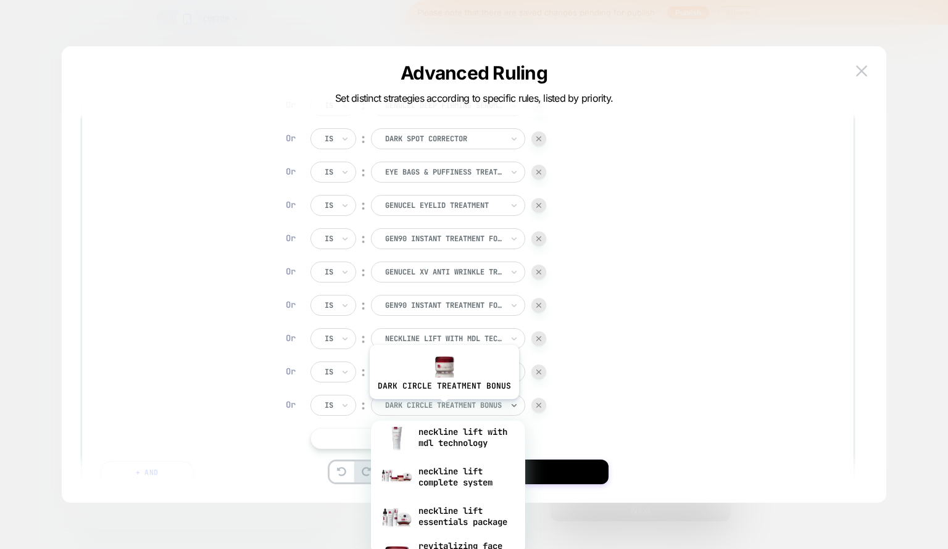
scroll to position [719, 0]
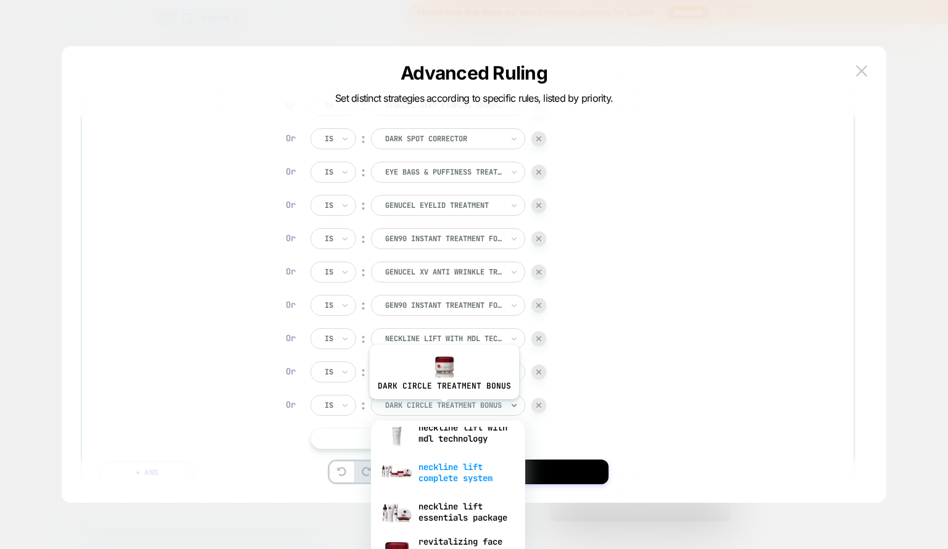
click at [489, 484] on div "neckline lift complete system" at bounding box center [448, 472] width 142 height 39
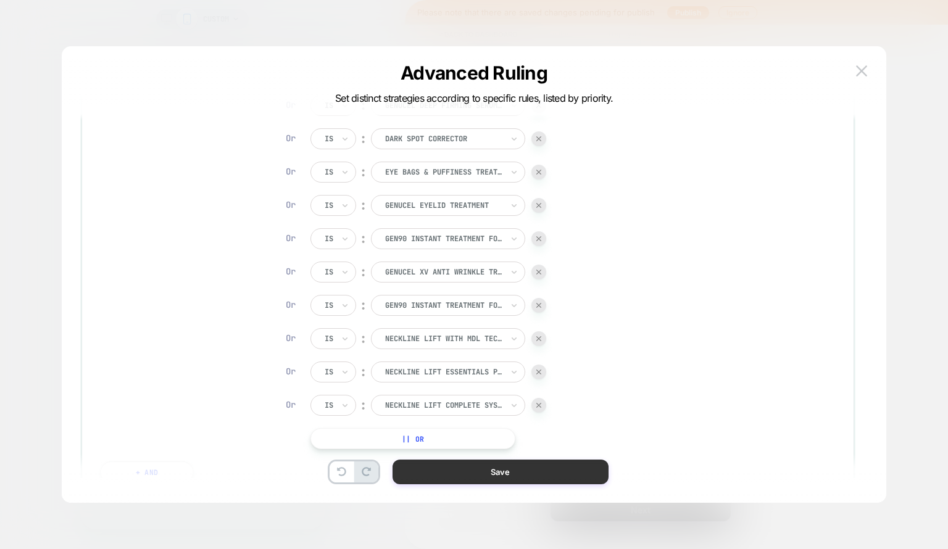
click at [571, 472] on button "Save" at bounding box center [500, 472] width 216 height 25
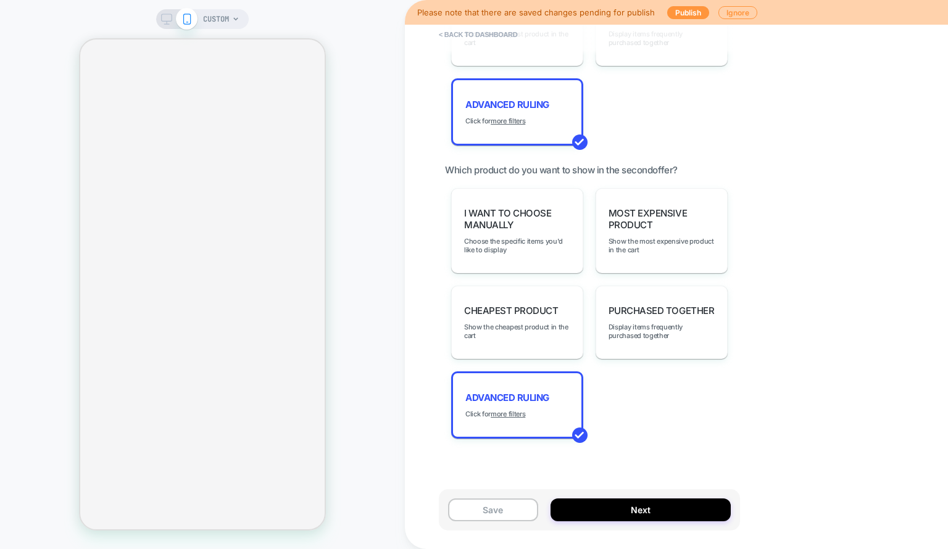
click at [444, 516] on div "Save Next" at bounding box center [589, 509] width 301 height 41
click at [476, 513] on button "Save" at bounding box center [493, 509] width 90 height 23
type textarea "*"
drag, startPoint x: 602, startPoint y: 506, endPoint x: 582, endPoint y: 508, distance: 19.8
click at [582, 508] on button "Next" at bounding box center [640, 509] width 180 height 23
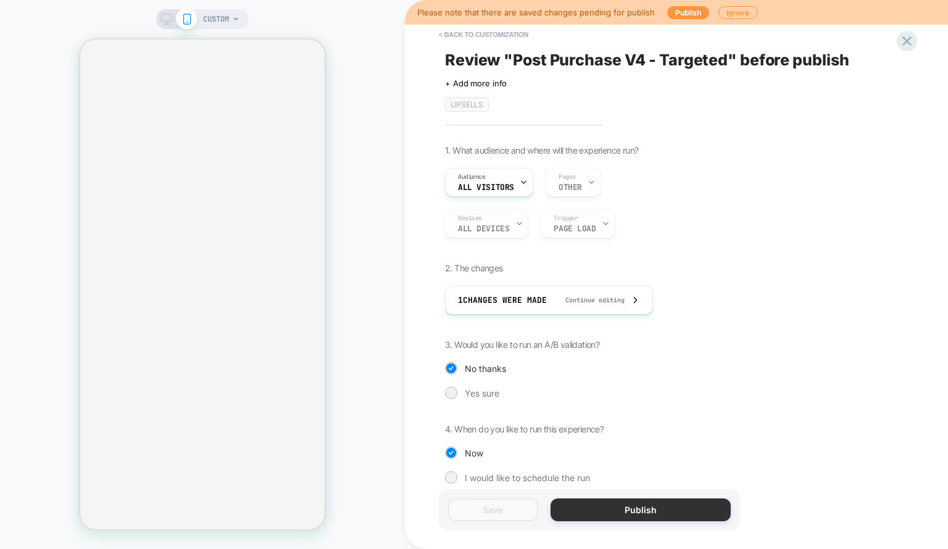
click at [583, 508] on button "Publish" at bounding box center [640, 509] width 180 height 23
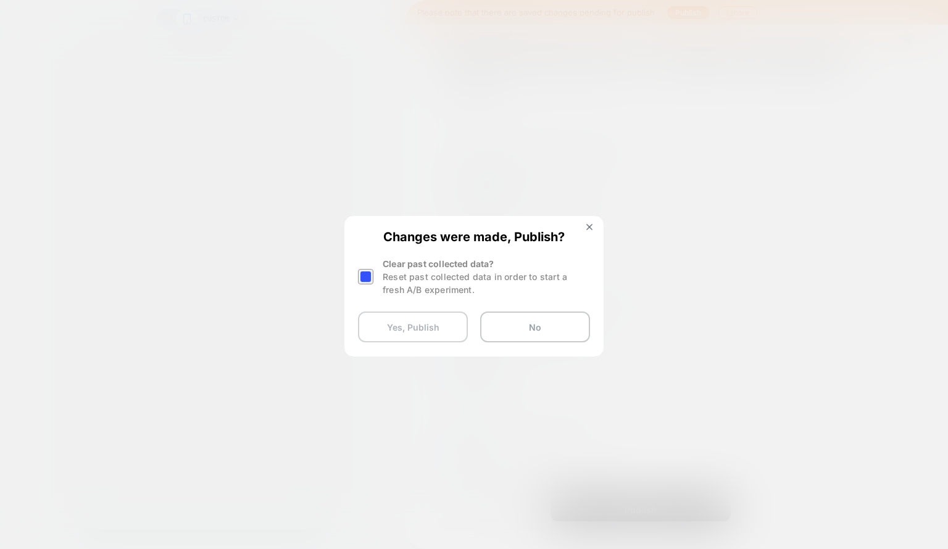
click at [424, 326] on button "Yes, Publish" at bounding box center [413, 327] width 110 height 31
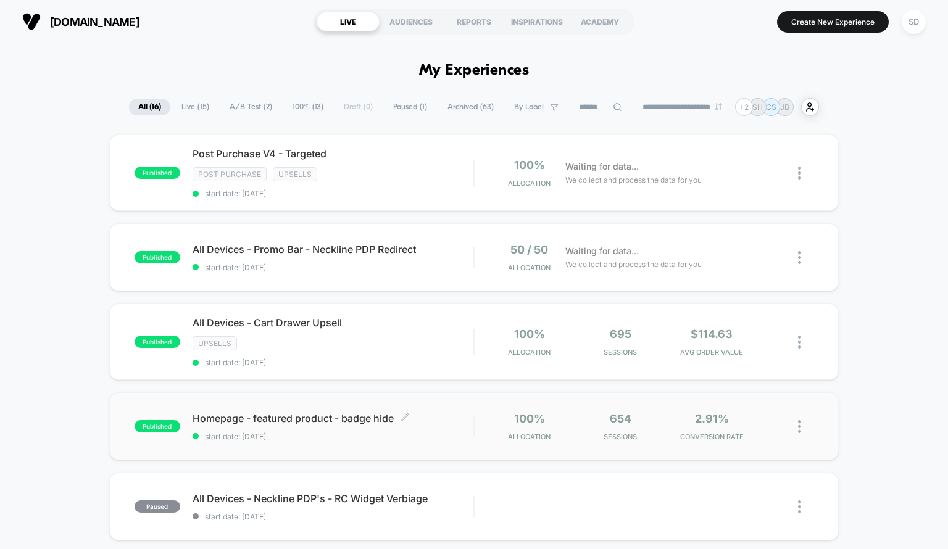
click at [473, 416] on span "Homepage - featured product - badge hide Click to edit experience details" at bounding box center [332, 418] width 281 height 12
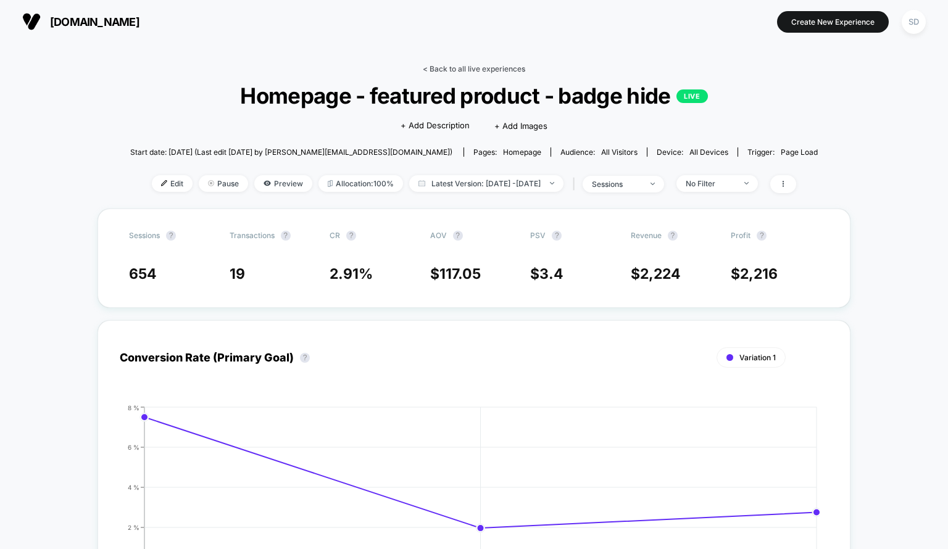
click at [455, 64] on link "< Back to all live experiences" at bounding box center [474, 68] width 102 height 9
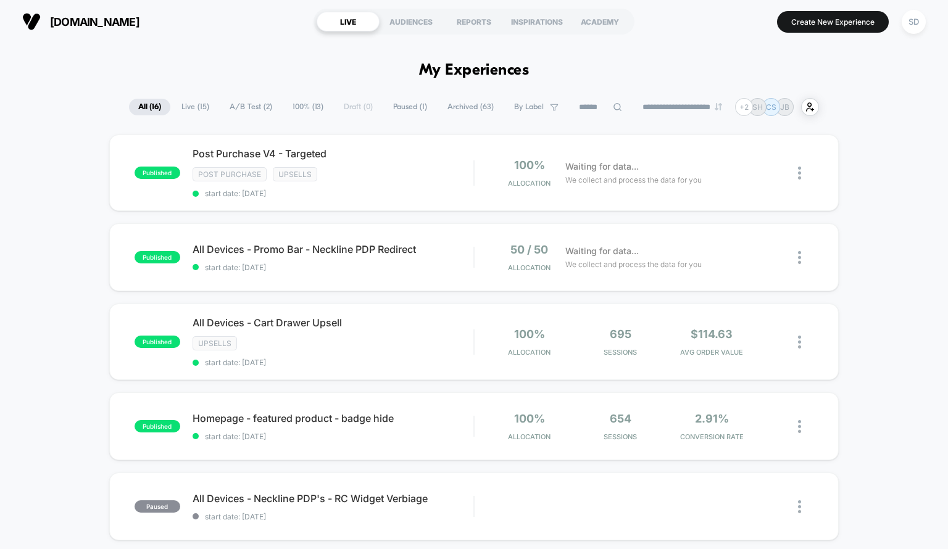
drag, startPoint x: 946, startPoint y: 52, endPoint x: 946, endPoint y: 136, distance: 83.3
